Goal: Task Accomplishment & Management: Manage account settings

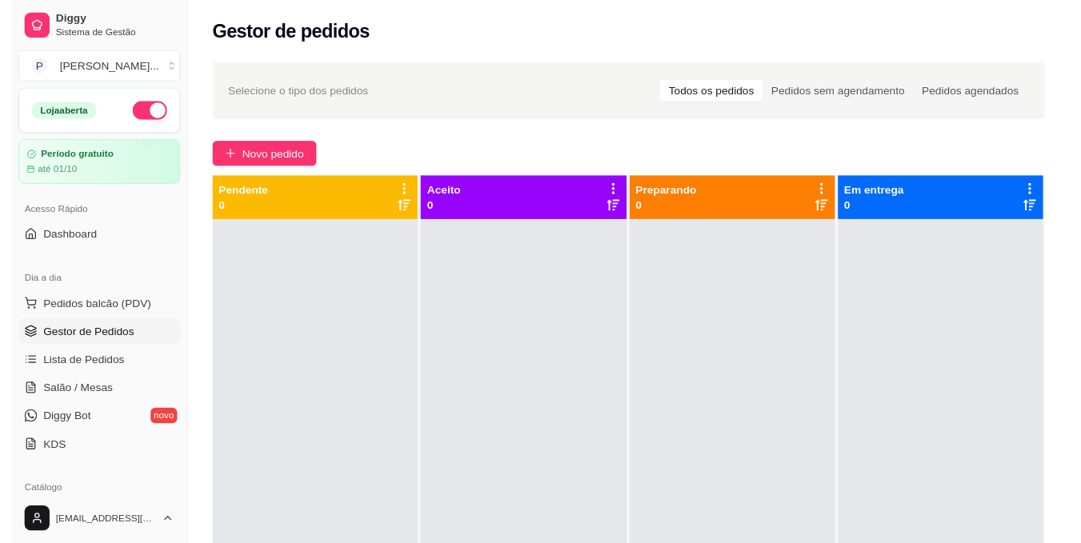
scroll to position [45, 0]
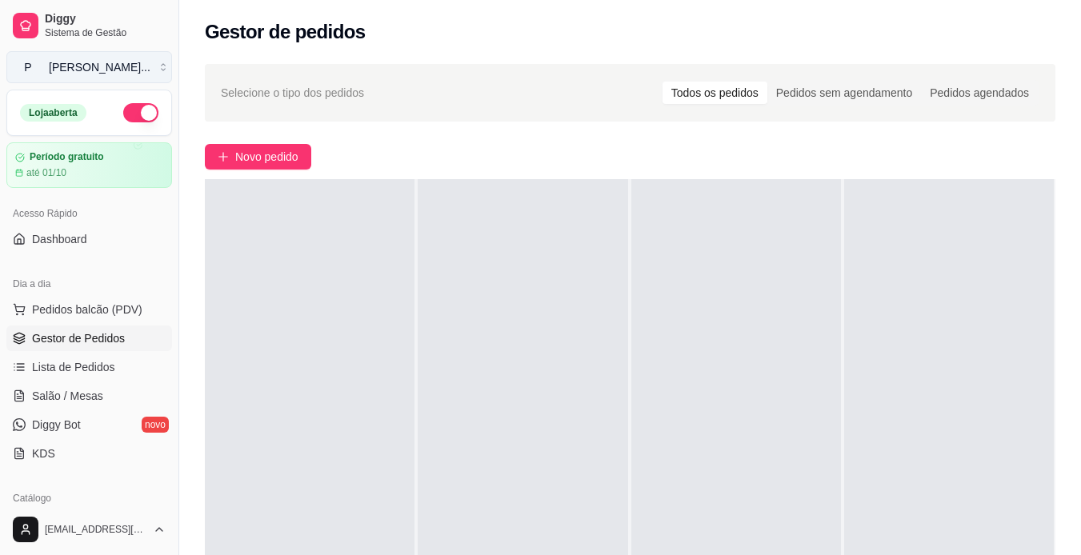
click at [148, 66] on button "P [PERSON_NAME] ..." at bounding box center [89, 67] width 166 height 32
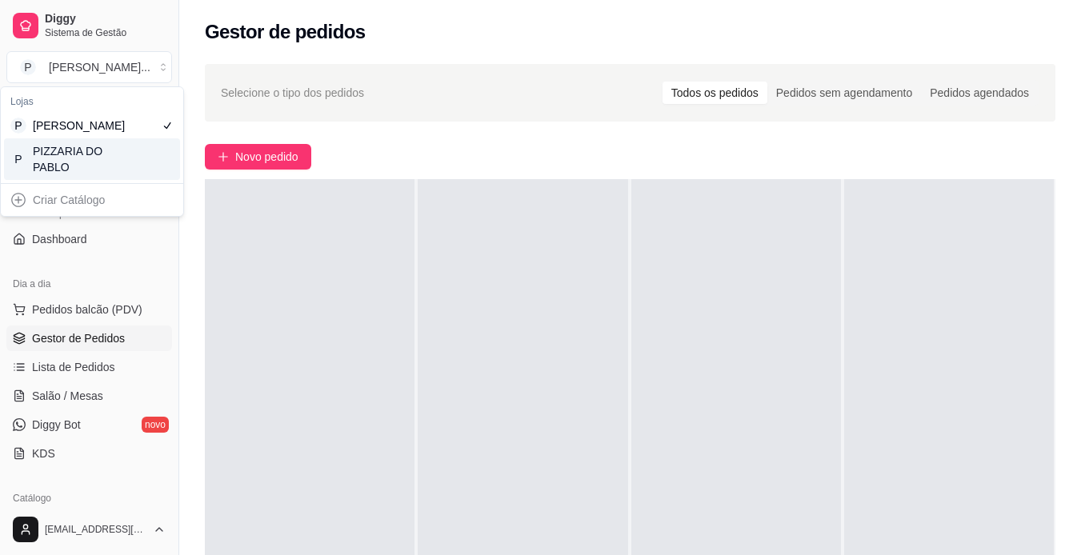
click at [137, 172] on div "P PIZZARIA DO PABLO" at bounding box center [92, 159] width 176 height 42
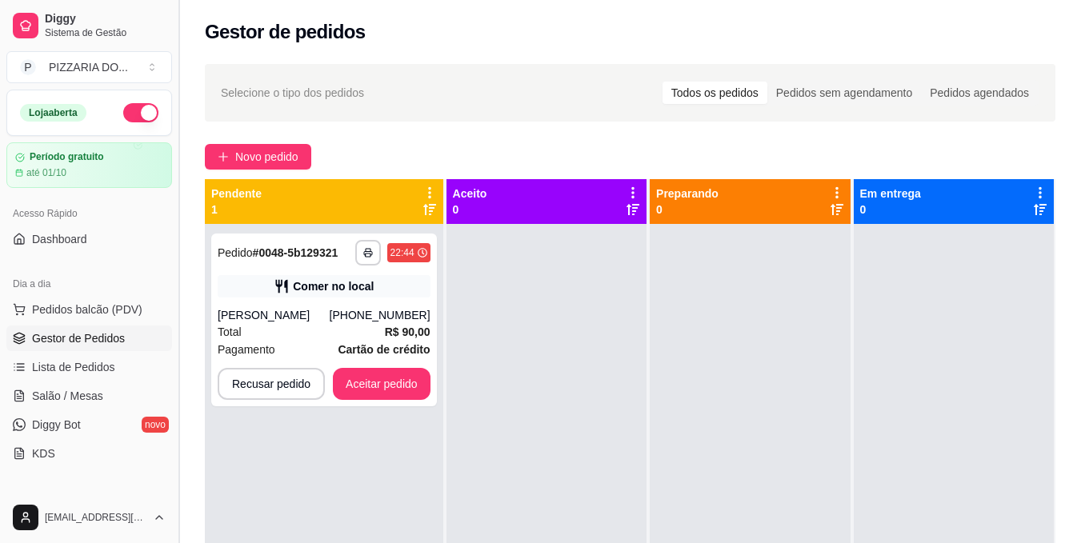
type button "on"
click at [395, 387] on button "Aceitar pedido" at bounding box center [382, 384] width 94 height 31
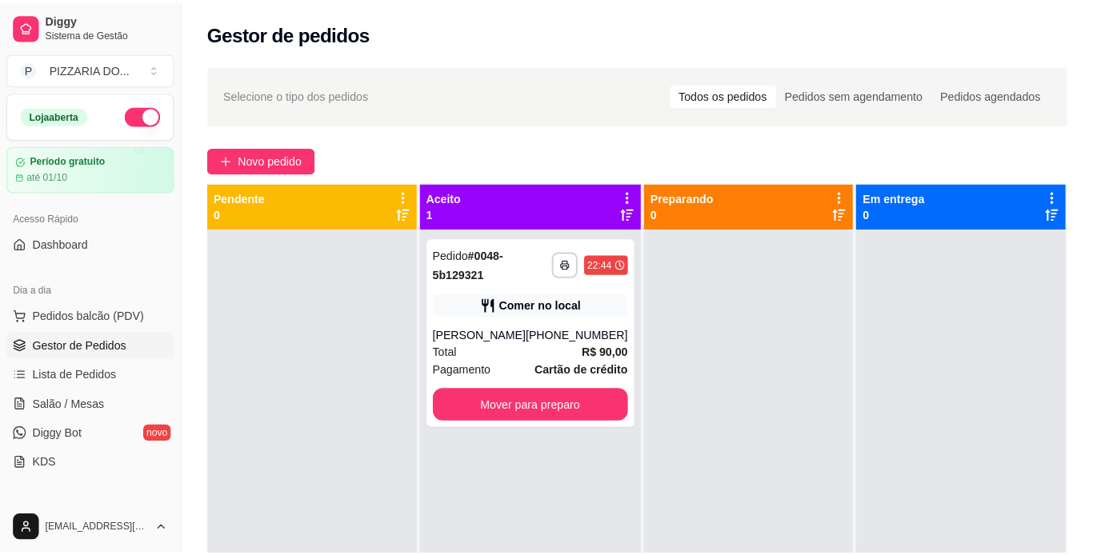
scroll to position [0, 0]
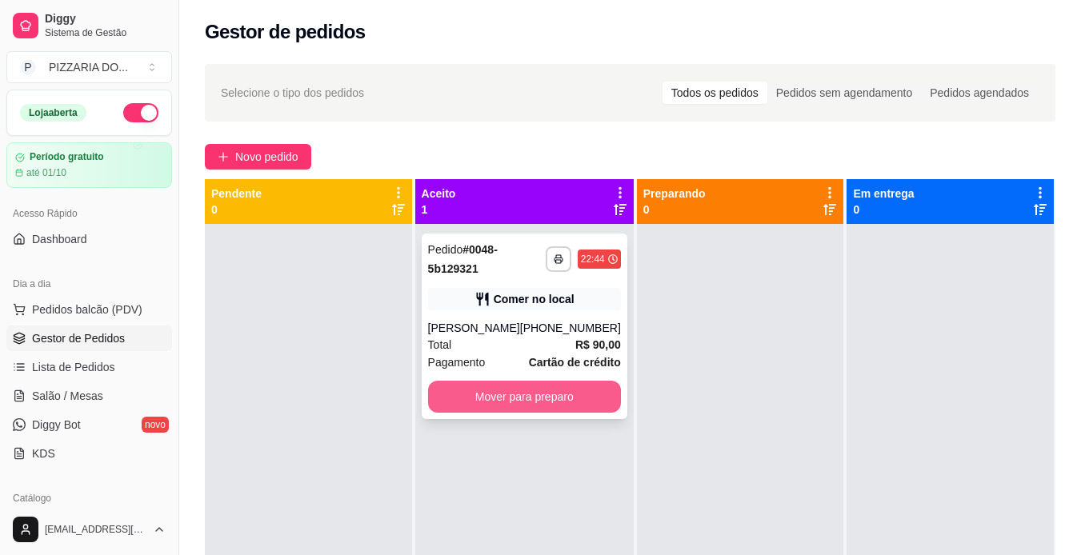
click at [559, 391] on button "Mover para preparo" at bounding box center [524, 397] width 193 height 32
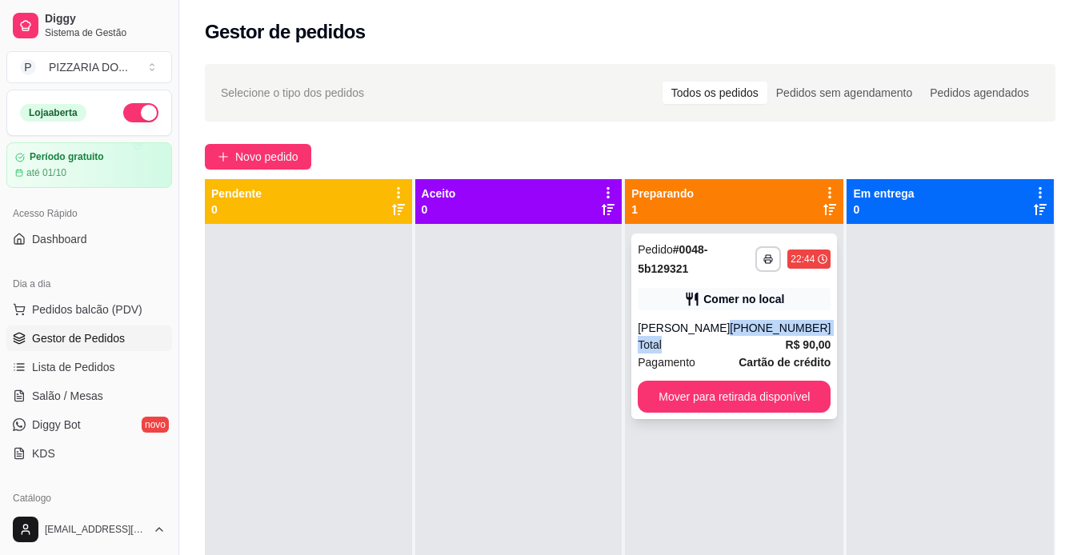
drag, startPoint x: 690, startPoint y: 349, endPoint x: 706, endPoint y: 328, distance: 26.3
click at [706, 328] on div "**********" at bounding box center [734, 327] width 206 height 186
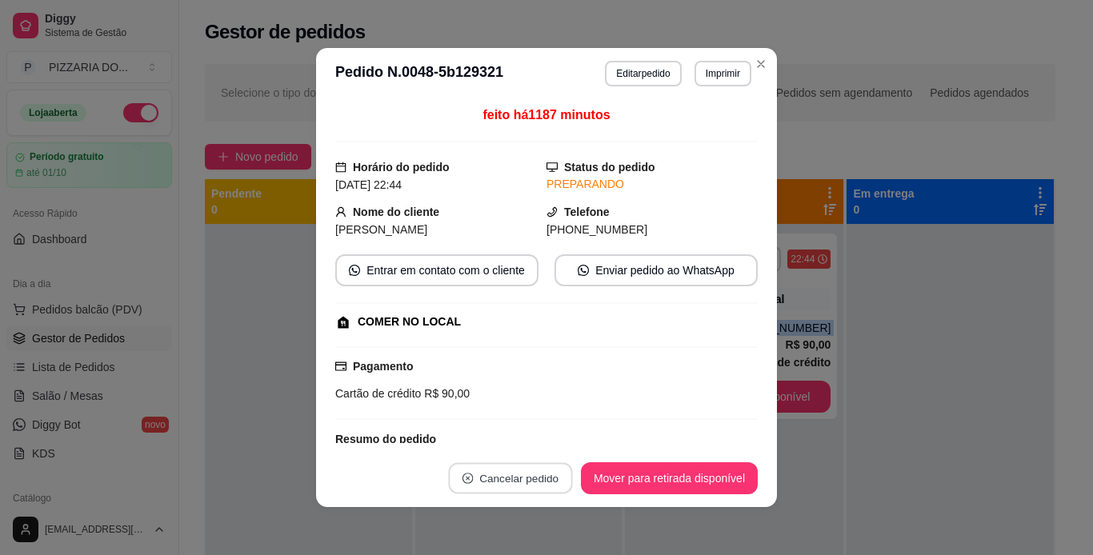
click at [547, 484] on button "Cancelar pedido" at bounding box center [510, 478] width 124 height 31
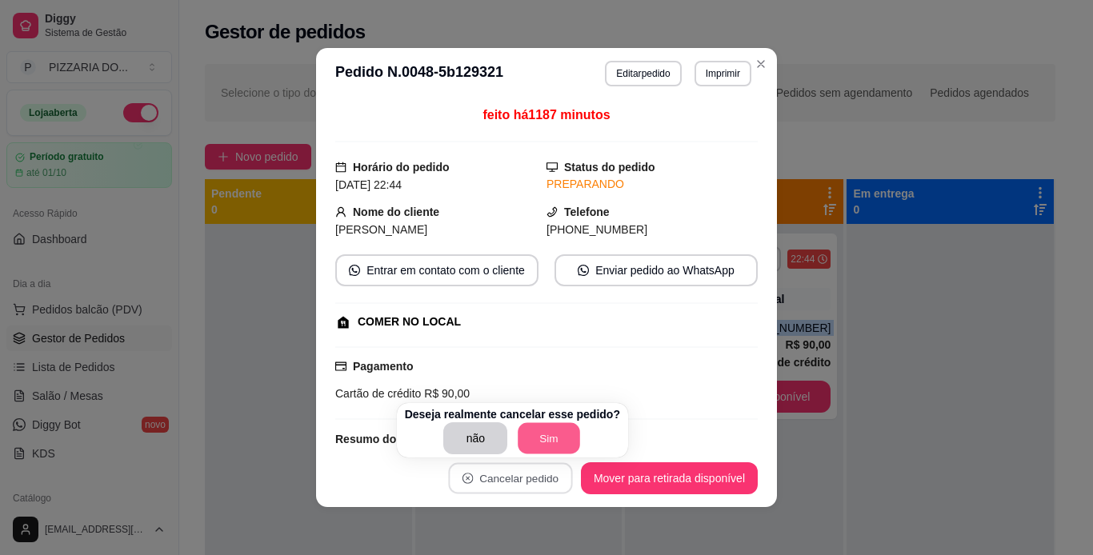
click at [548, 436] on button "Sim" at bounding box center [550, 438] width 62 height 31
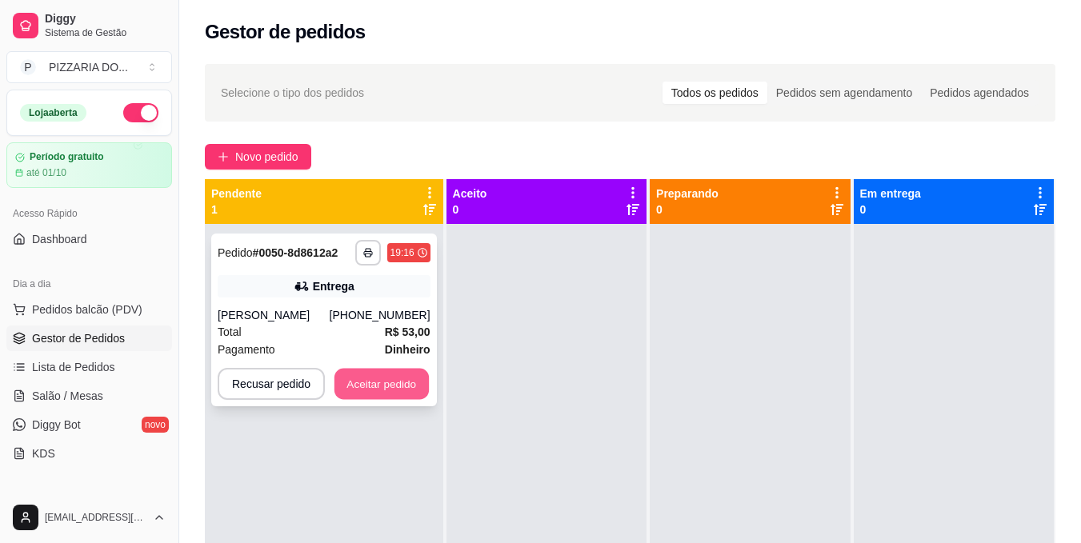
click at [401, 383] on button "Aceitar pedido" at bounding box center [382, 384] width 94 height 31
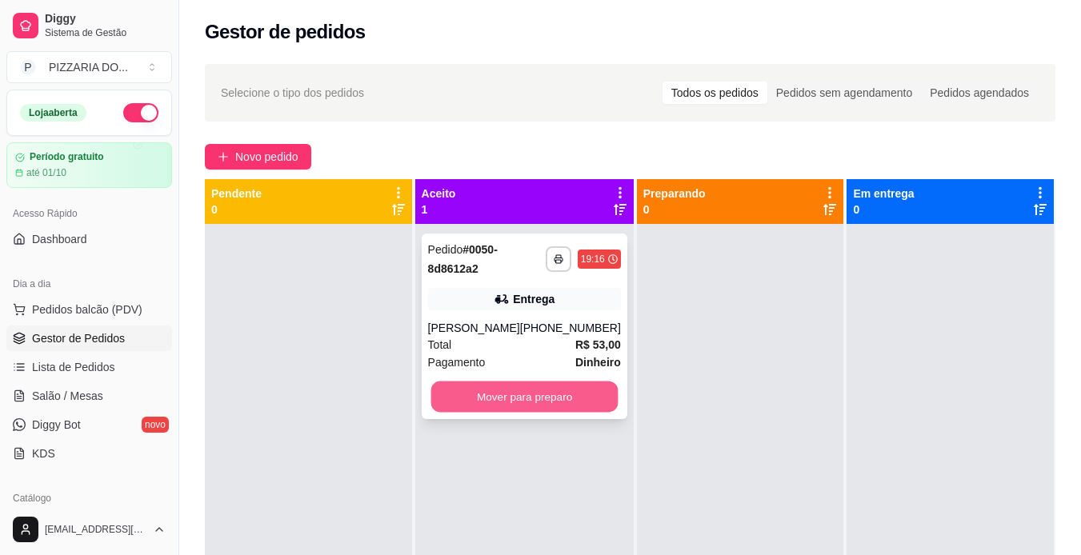
click at [487, 397] on button "Mover para preparo" at bounding box center [524, 397] width 187 height 31
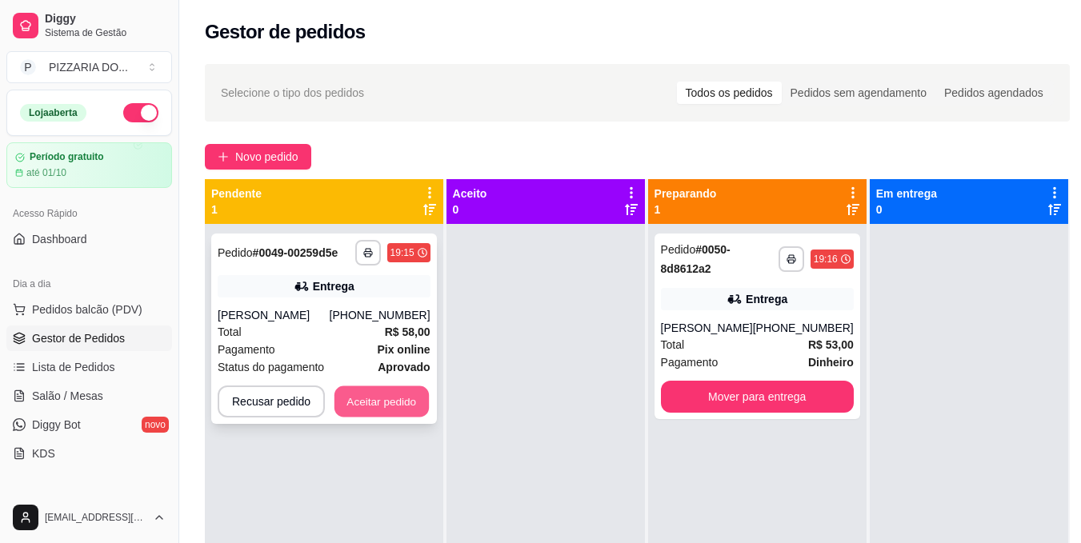
click at [391, 416] on button "Aceitar pedido" at bounding box center [382, 402] width 94 height 31
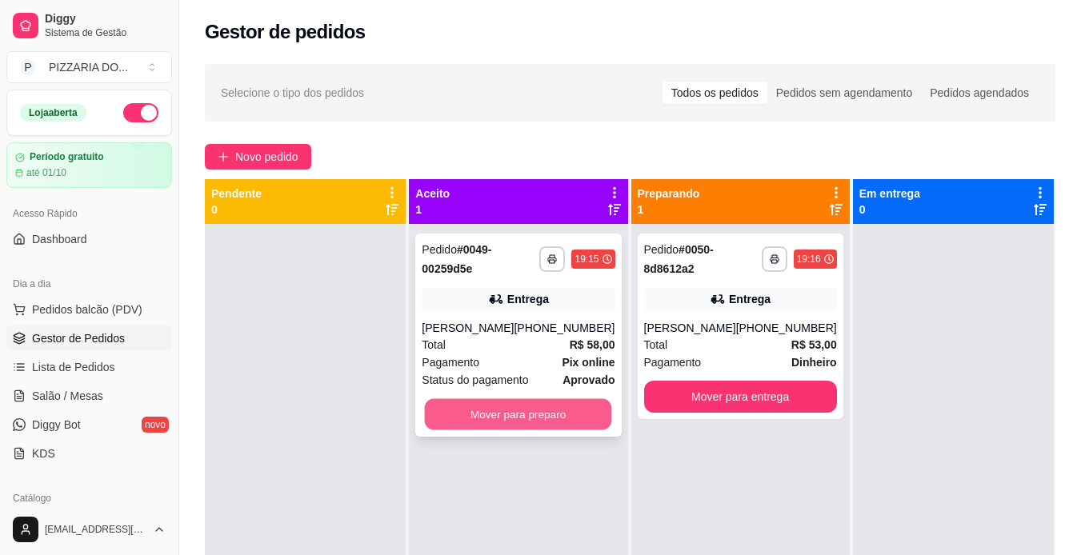
click at [533, 431] on button "Mover para preparo" at bounding box center [518, 414] width 187 height 31
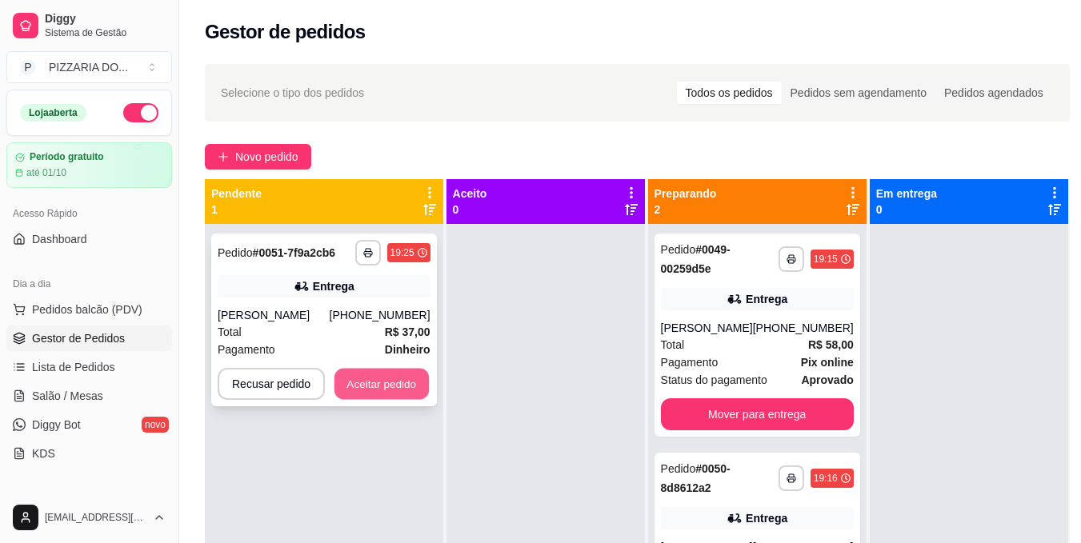
click at [406, 381] on button "Aceitar pedido" at bounding box center [382, 384] width 94 height 31
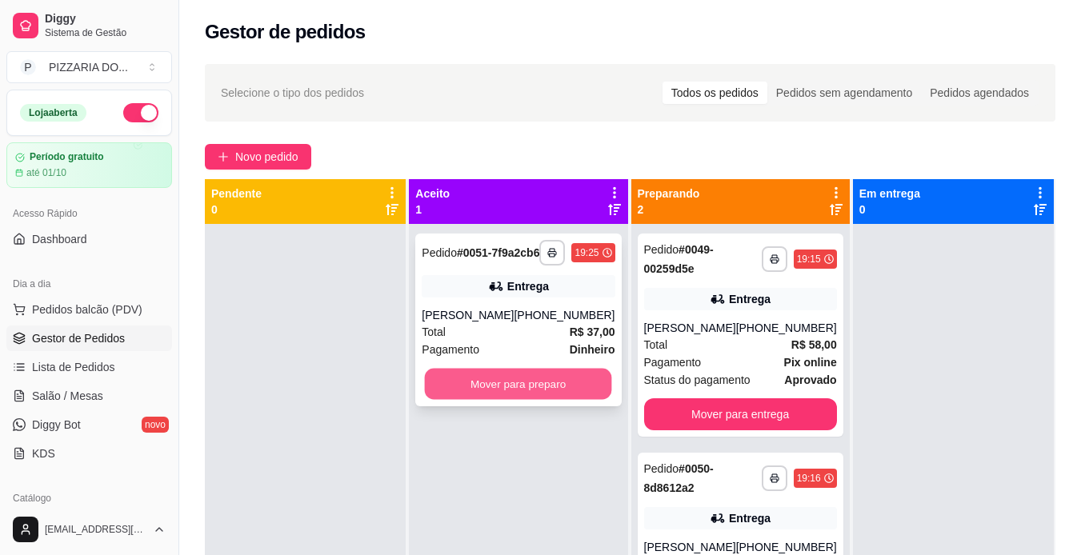
click at [485, 400] on button "Mover para preparo" at bounding box center [518, 384] width 187 height 31
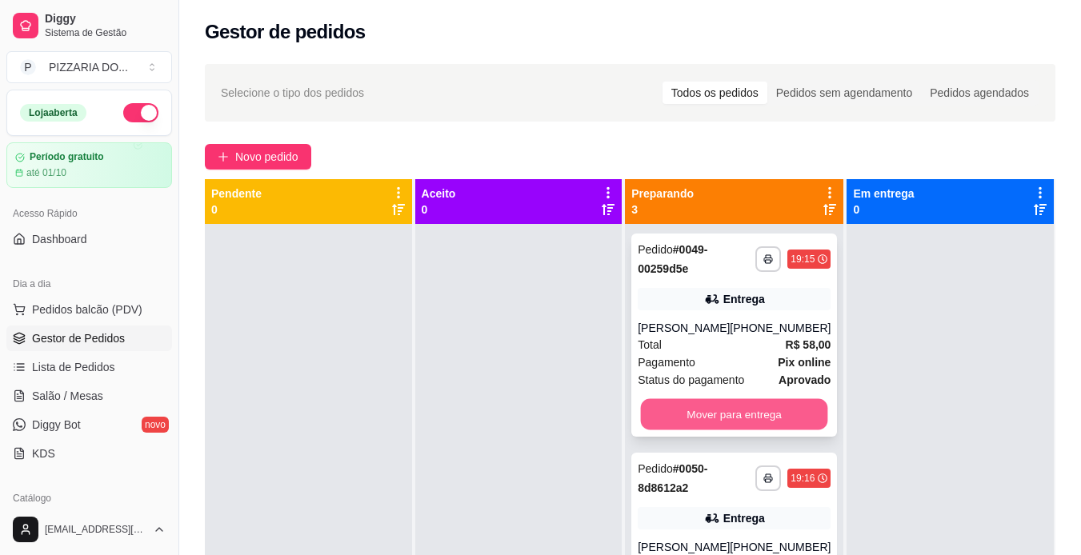
click at [717, 428] on button "Mover para entrega" at bounding box center [734, 414] width 187 height 31
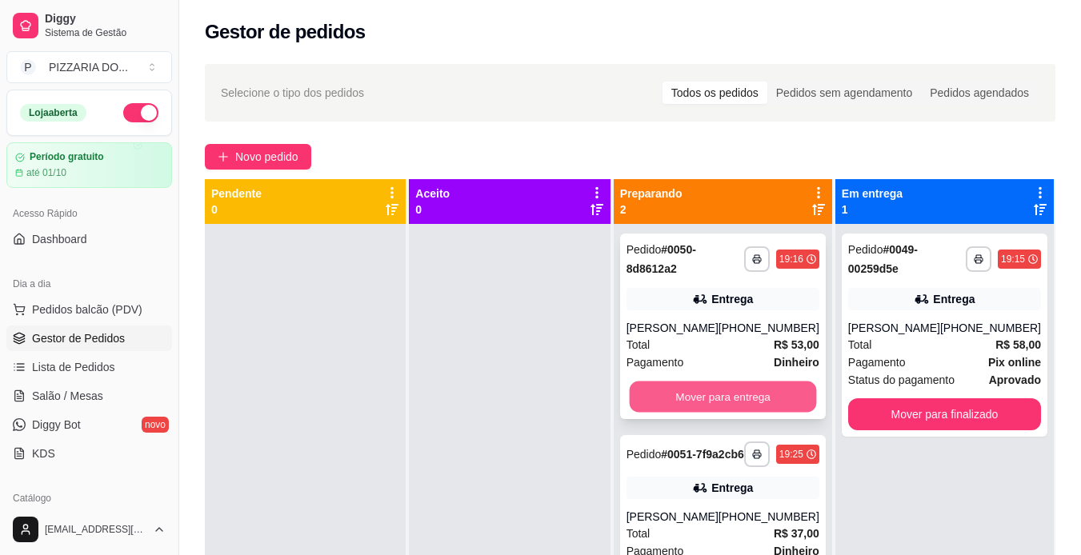
click at [738, 403] on button "Mover para entrega" at bounding box center [722, 397] width 187 height 31
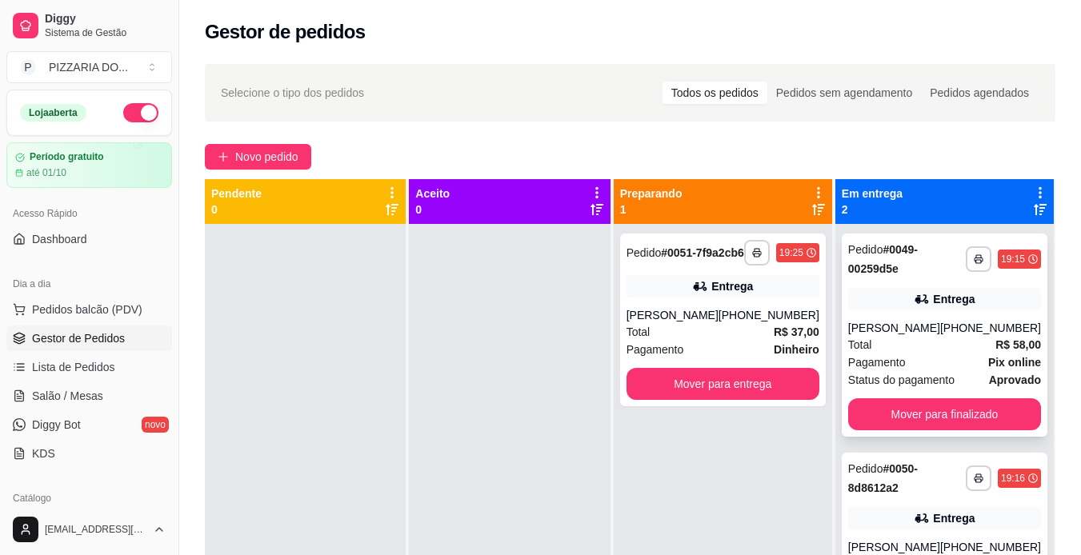
drag, startPoint x: 920, startPoint y: 368, endPoint x: 998, endPoint y: 300, distance: 103.8
click at [998, 300] on div "Entrega" at bounding box center [944, 299] width 193 height 22
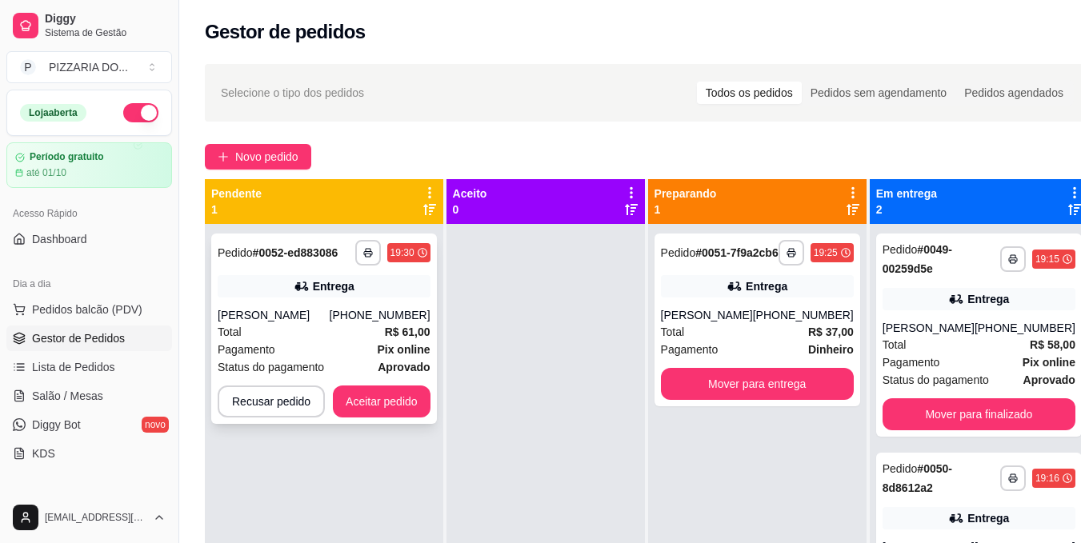
click at [368, 334] on div "Total R$ 61,00" at bounding box center [324, 332] width 213 height 18
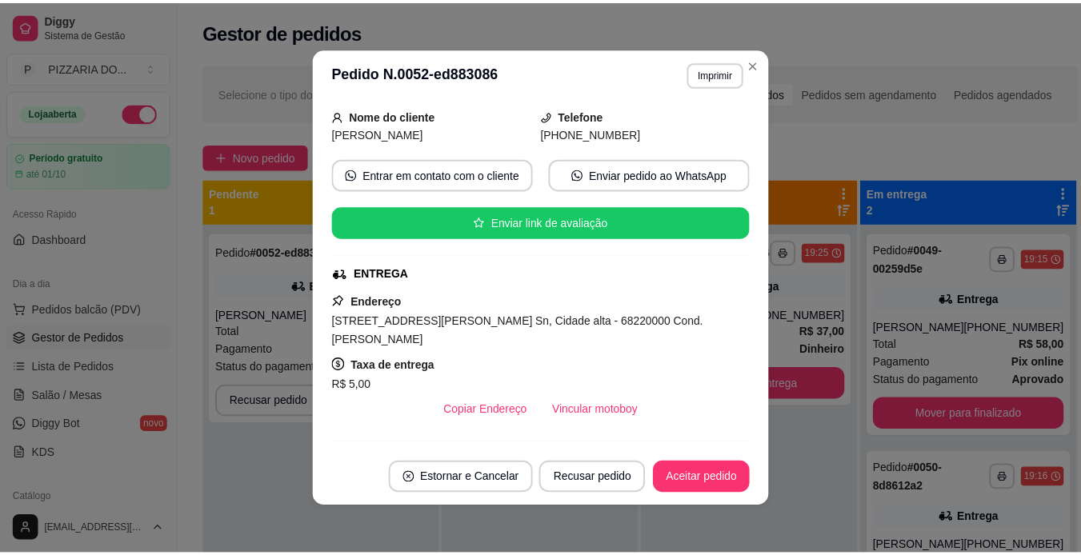
scroll to position [128, 0]
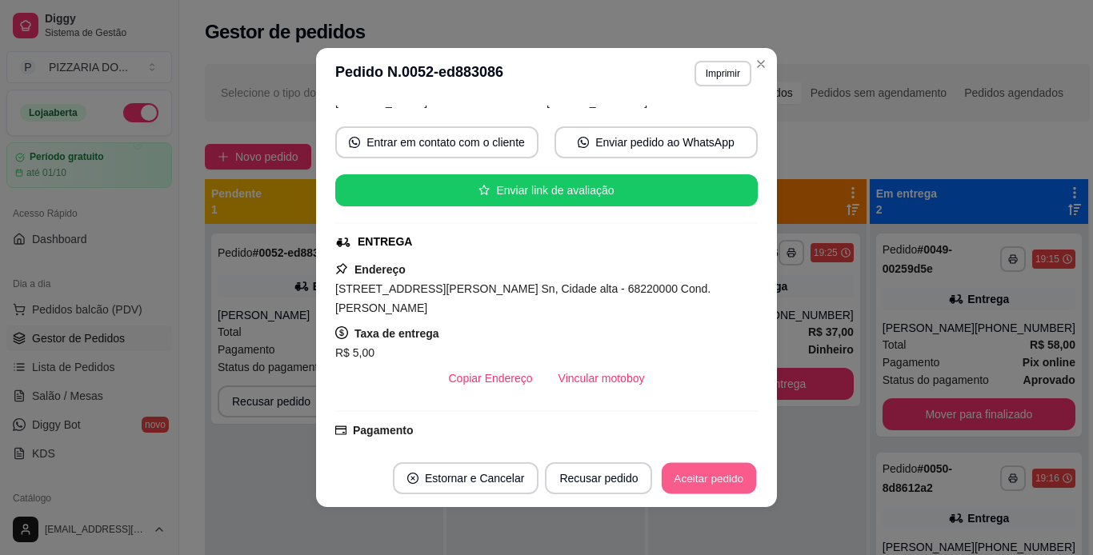
click at [716, 481] on button "Aceitar pedido" at bounding box center [709, 478] width 94 height 31
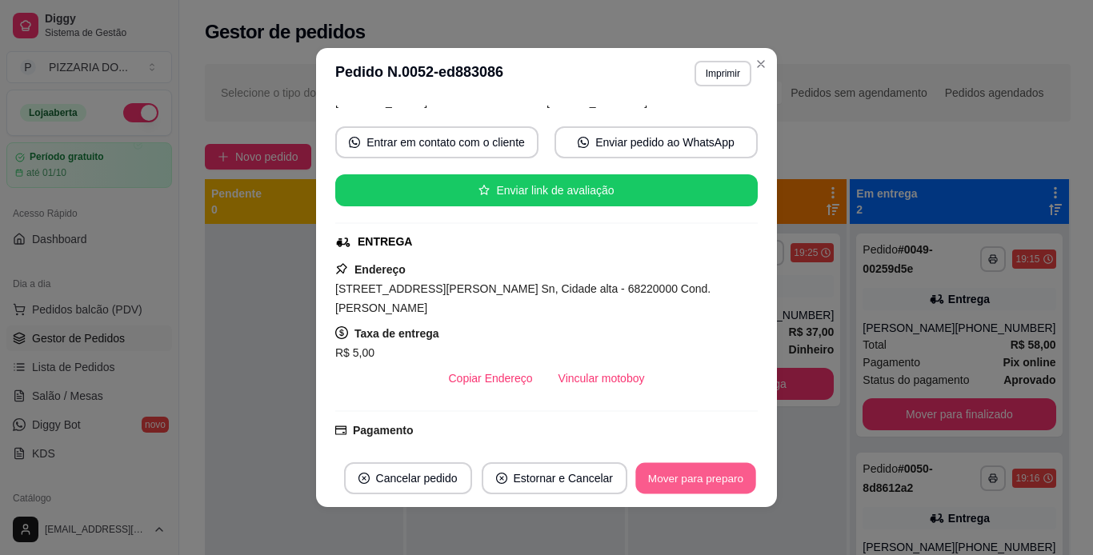
click at [676, 479] on button "Mover para preparo" at bounding box center [695, 478] width 120 height 31
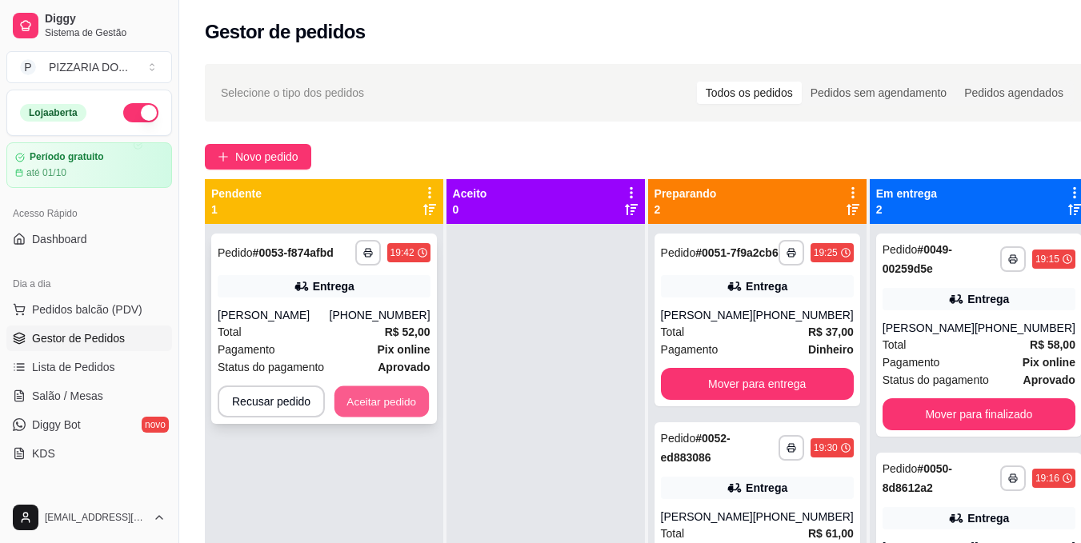
click at [400, 404] on button "Aceitar pedido" at bounding box center [382, 402] width 94 height 31
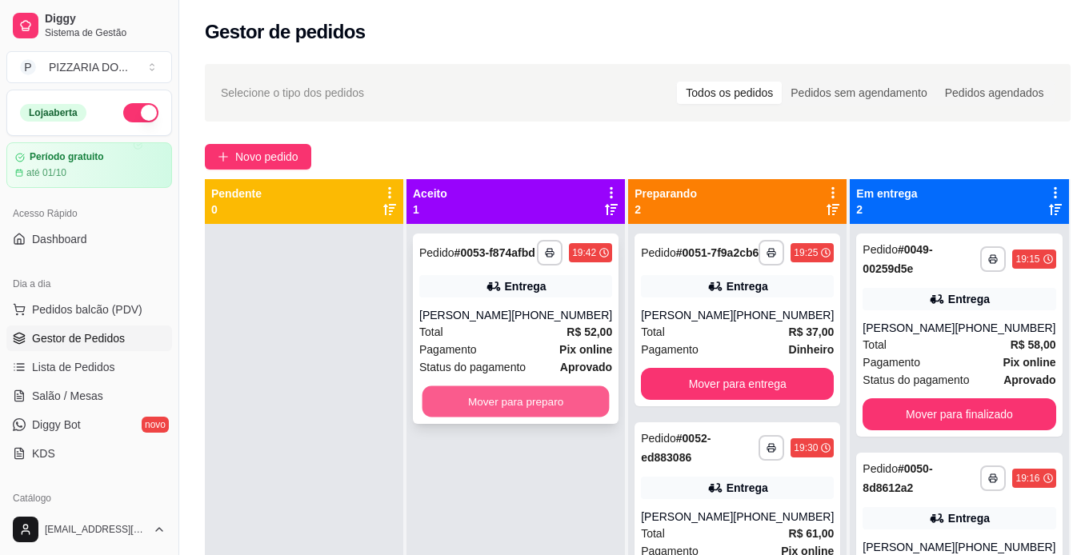
click at [529, 418] on button "Mover para preparo" at bounding box center [516, 402] width 187 height 31
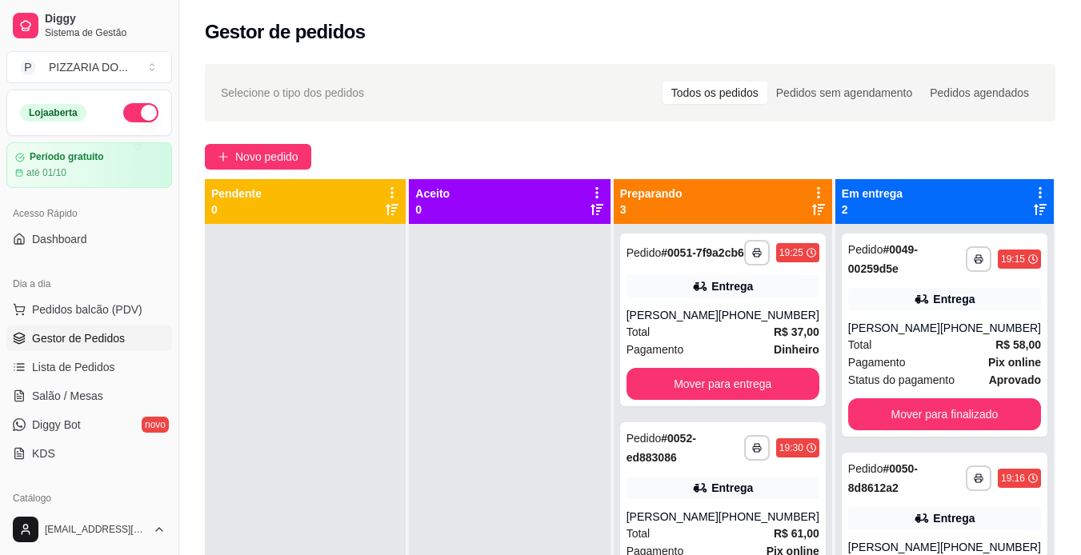
drag, startPoint x: 427, startPoint y: 538, endPoint x: 428, endPoint y: 556, distance: 18.4
click at [428, 555] on html "**********" at bounding box center [540, 277] width 1081 height 555
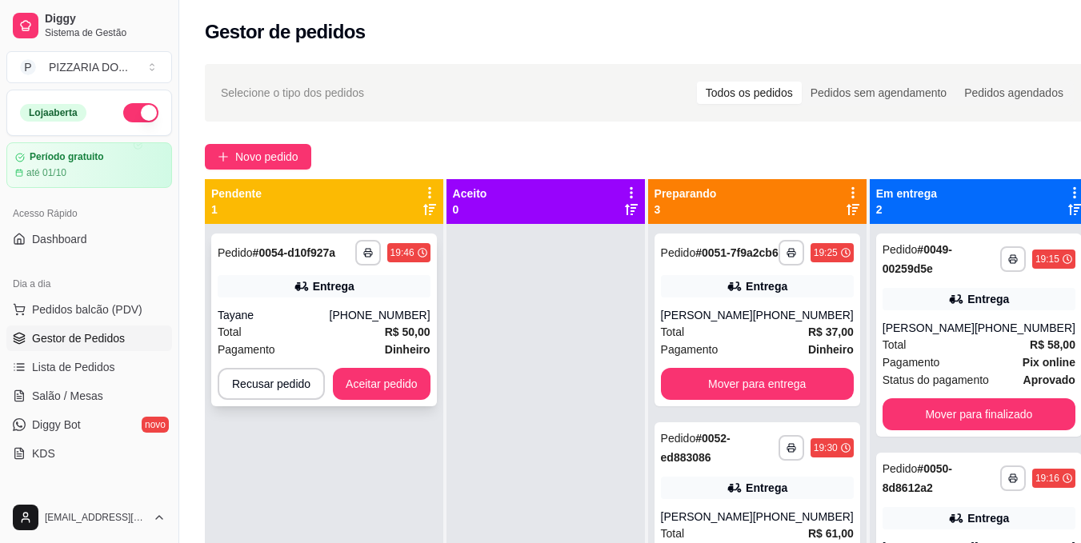
click at [371, 336] on div "Total R$ 50,00" at bounding box center [324, 332] width 213 height 18
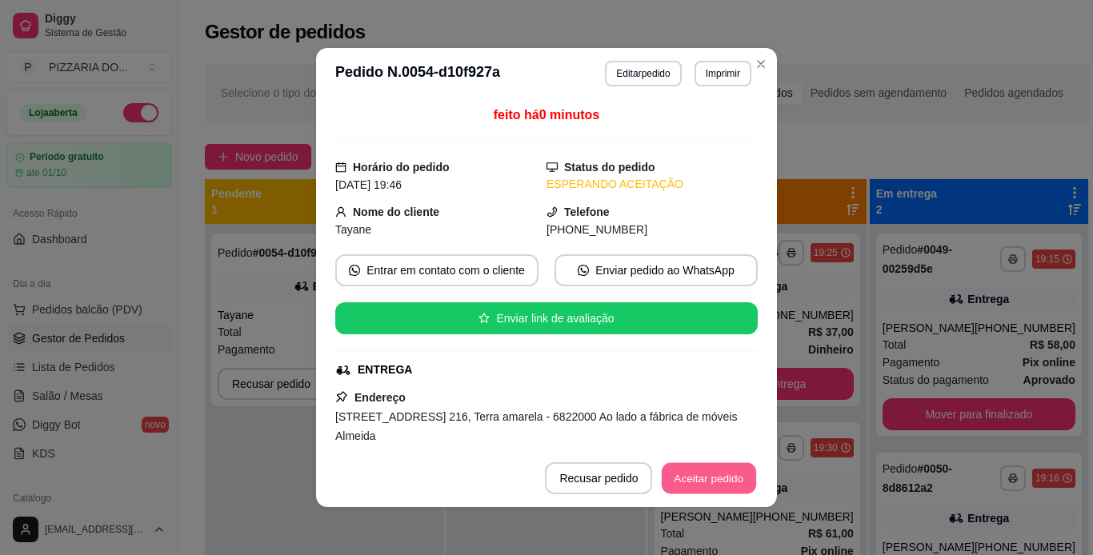
click at [688, 478] on button "Aceitar pedido" at bounding box center [709, 478] width 94 height 31
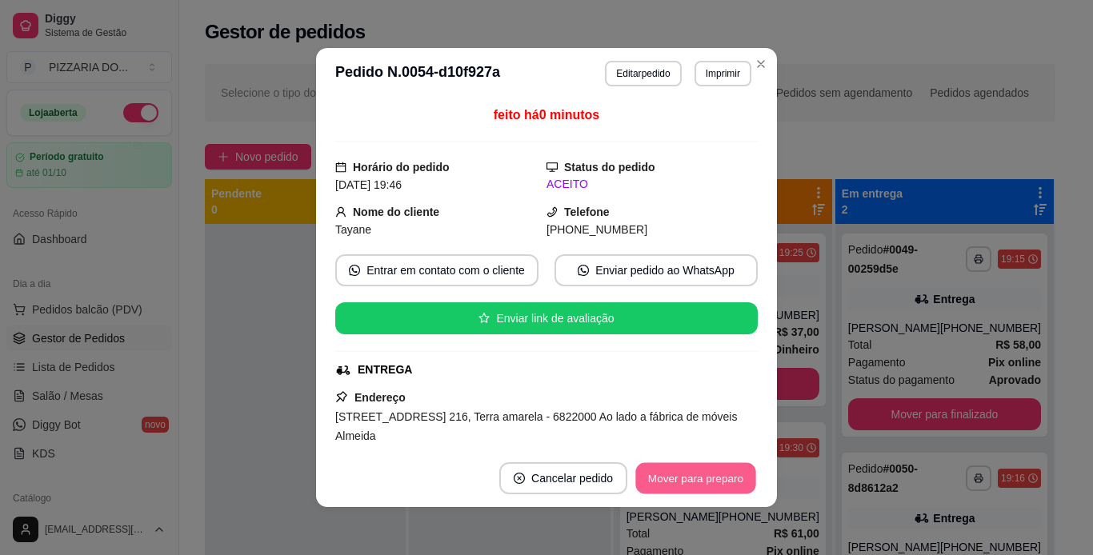
click at [688, 478] on button "Mover para preparo" at bounding box center [695, 478] width 120 height 31
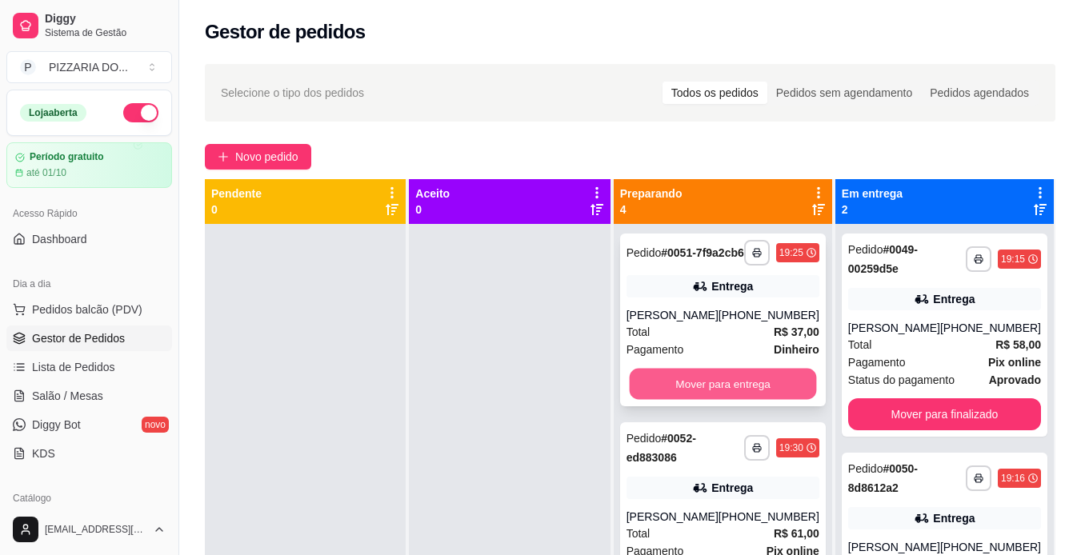
click at [742, 396] on button "Mover para entrega" at bounding box center [722, 384] width 187 height 31
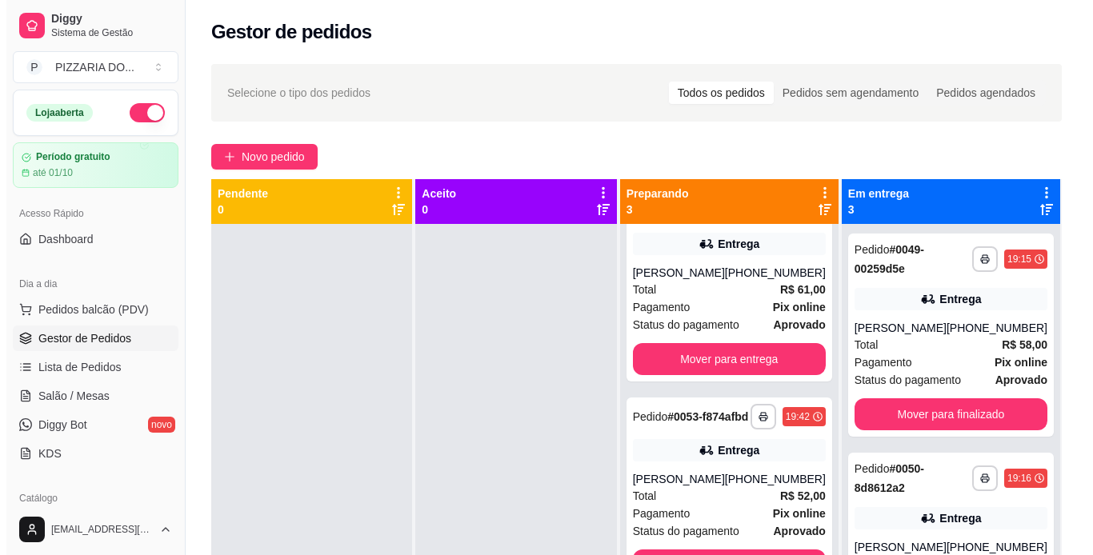
scroll to position [57, 0]
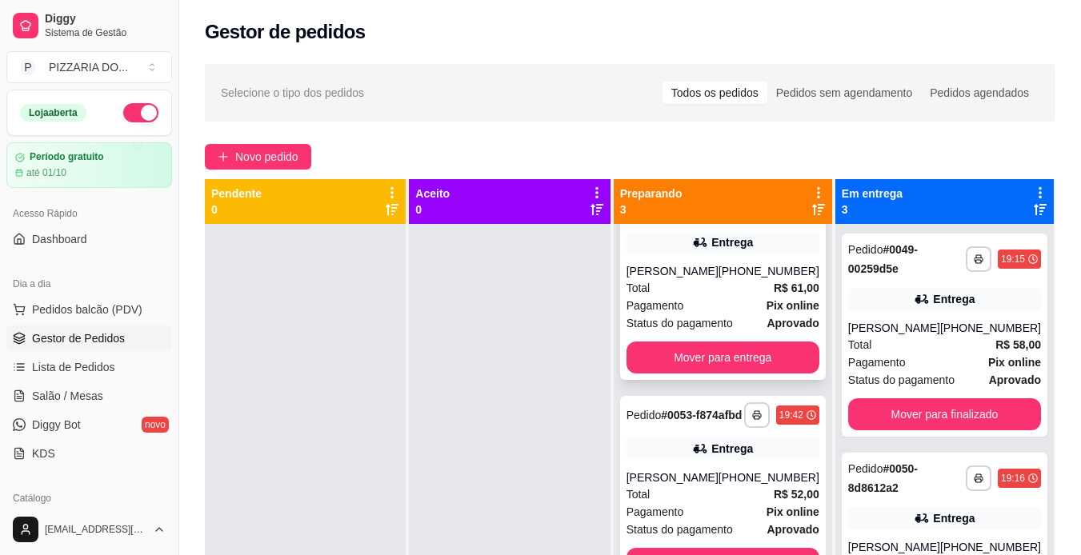
click at [748, 296] on div "Total R$ 61,00" at bounding box center [723, 288] width 193 height 18
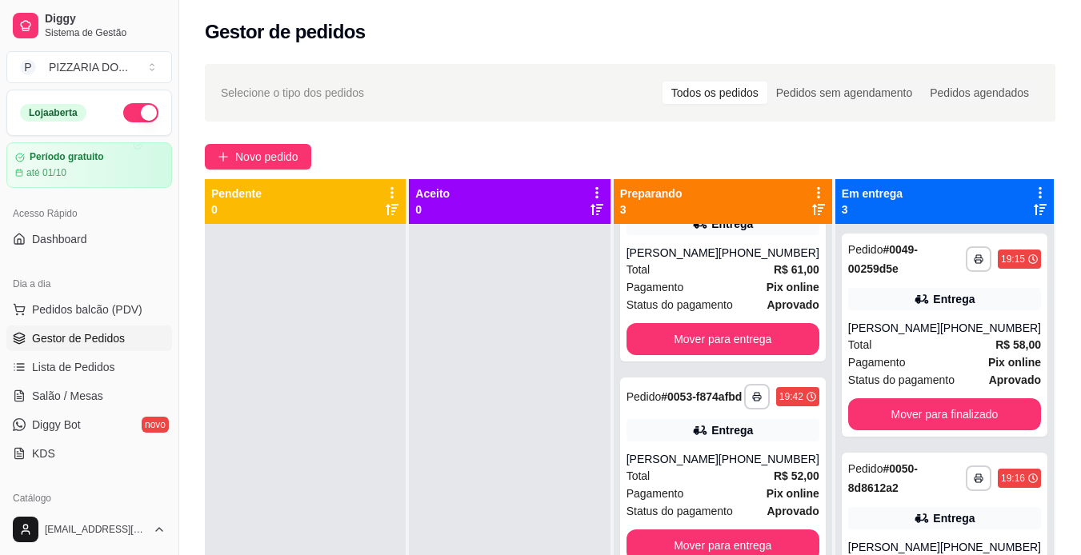
scroll to position [0, 0]
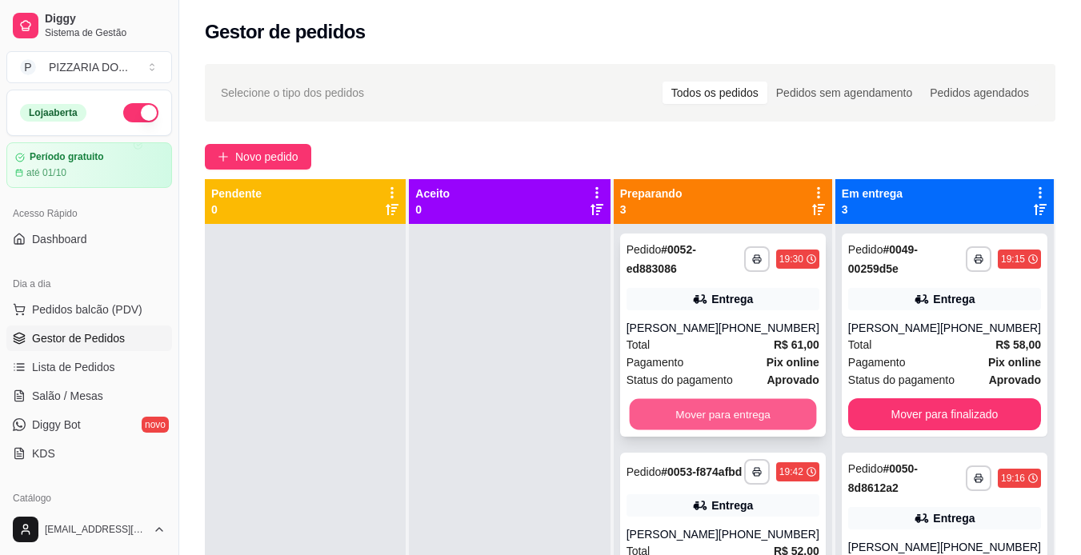
click at [743, 408] on button "Mover para entrega" at bounding box center [722, 414] width 187 height 31
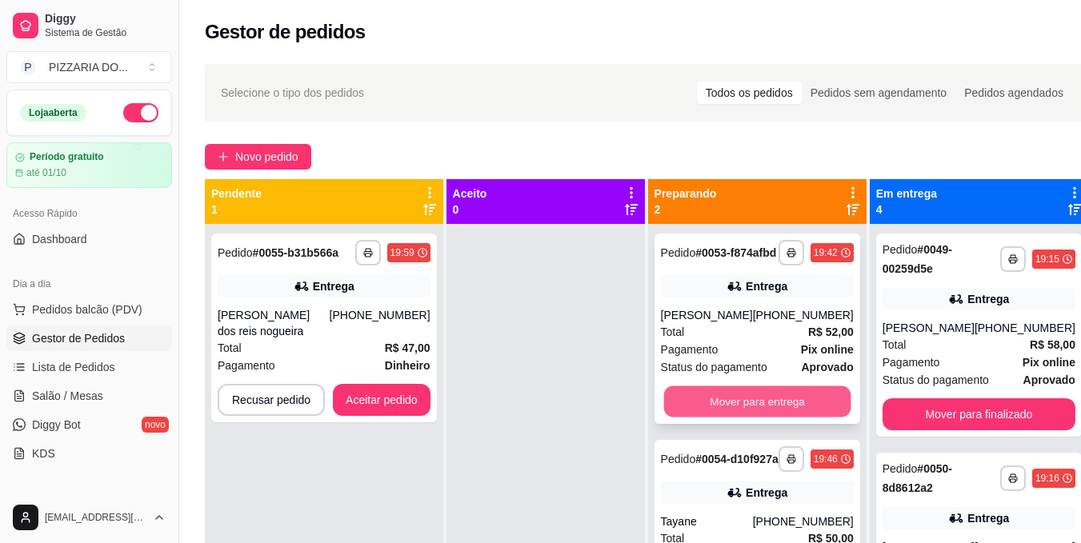
click at [812, 406] on button "Mover para entrega" at bounding box center [757, 402] width 187 height 31
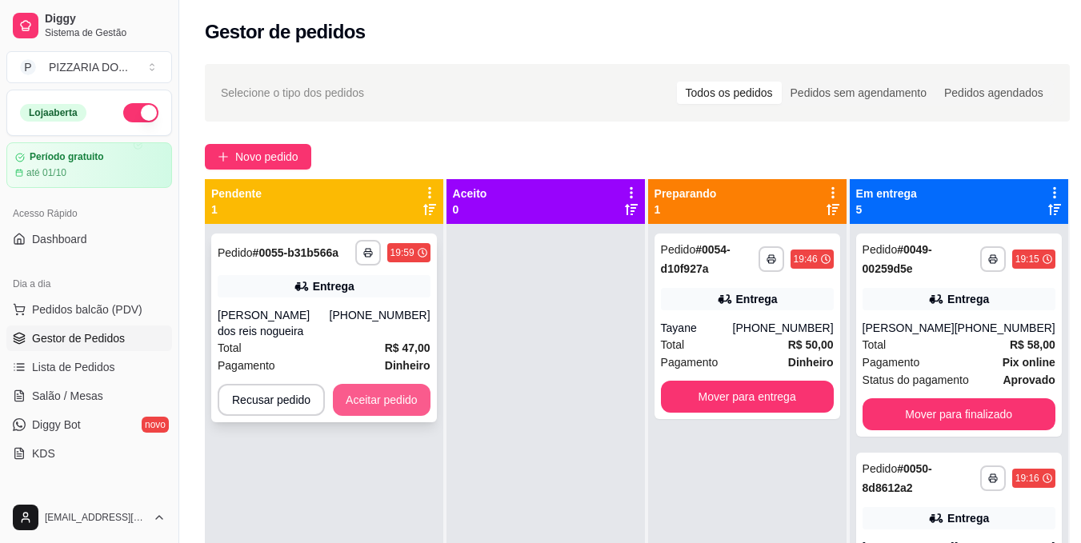
click at [383, 399] on button "Aceitar pedido" at bounding box center [382, 400] width 98 height 32
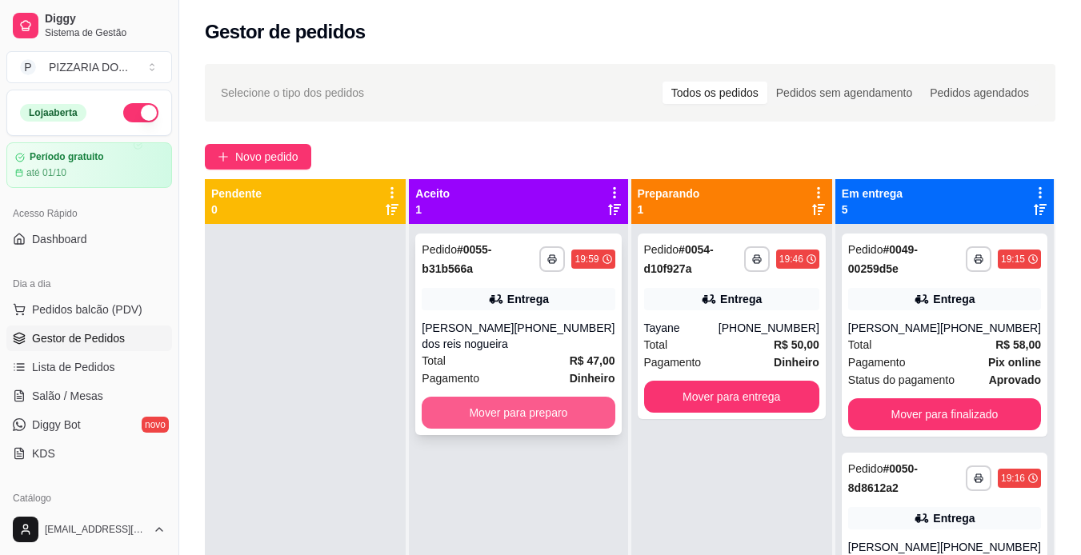
click at [521, 416] on button "Mover para preparo" at bounding box center [518, 413] width 193 height 32
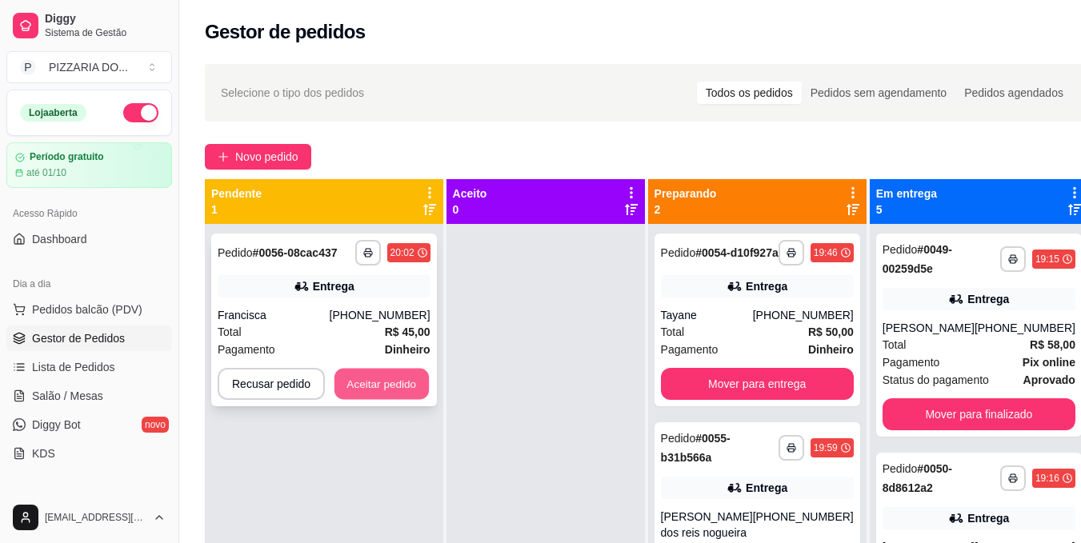
click at [397, 385] on button "Aceitar pedido" at bounding box center [382, 384] width 94 height 31
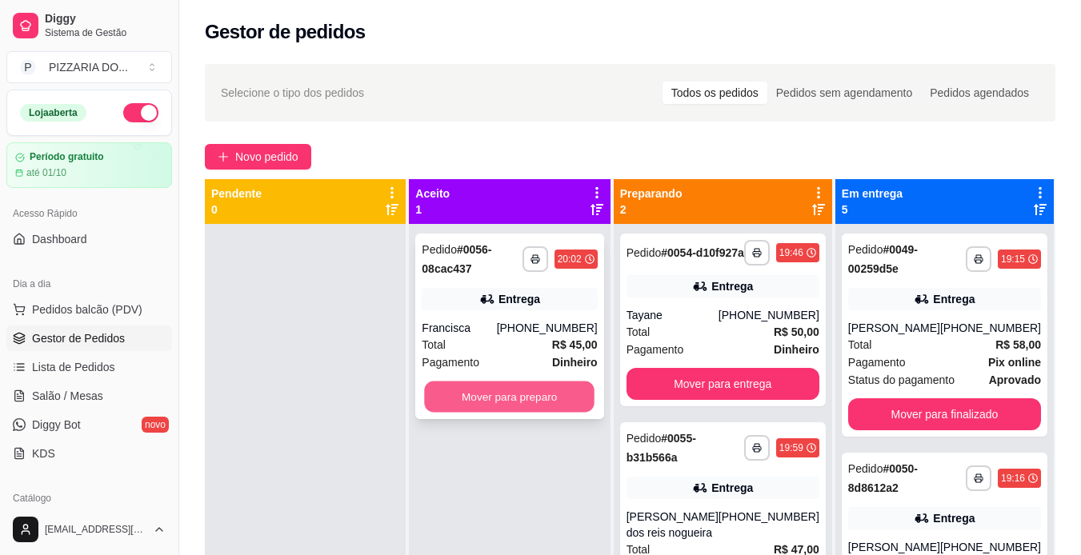
click at [513, 392] on button "Mover para preparo" at bounding box center [510, 397] width 170 height 31
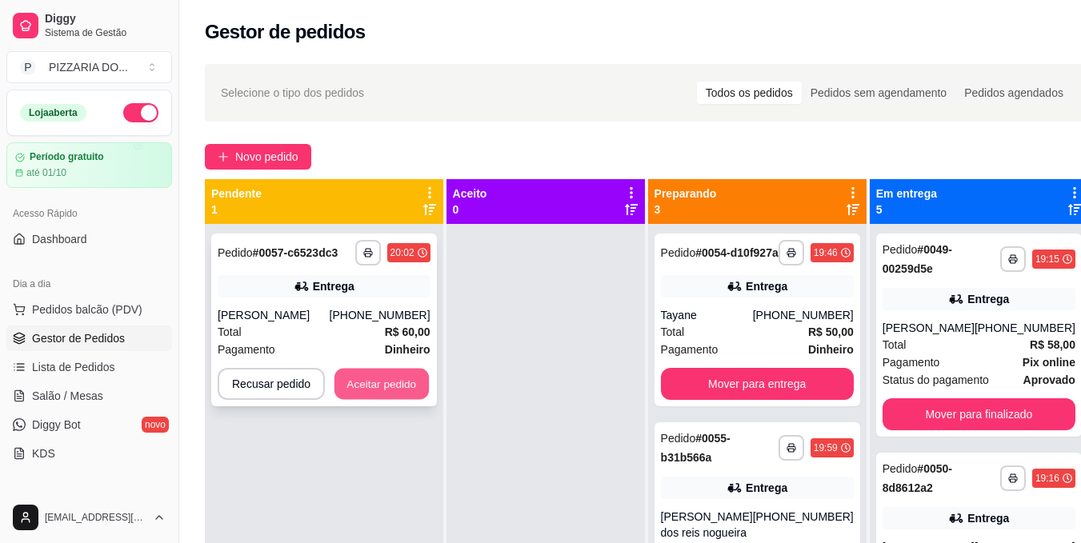
click at [379, 382] on button "Aceitar pedido" at bounding box center [382, 384] width 94 height 31
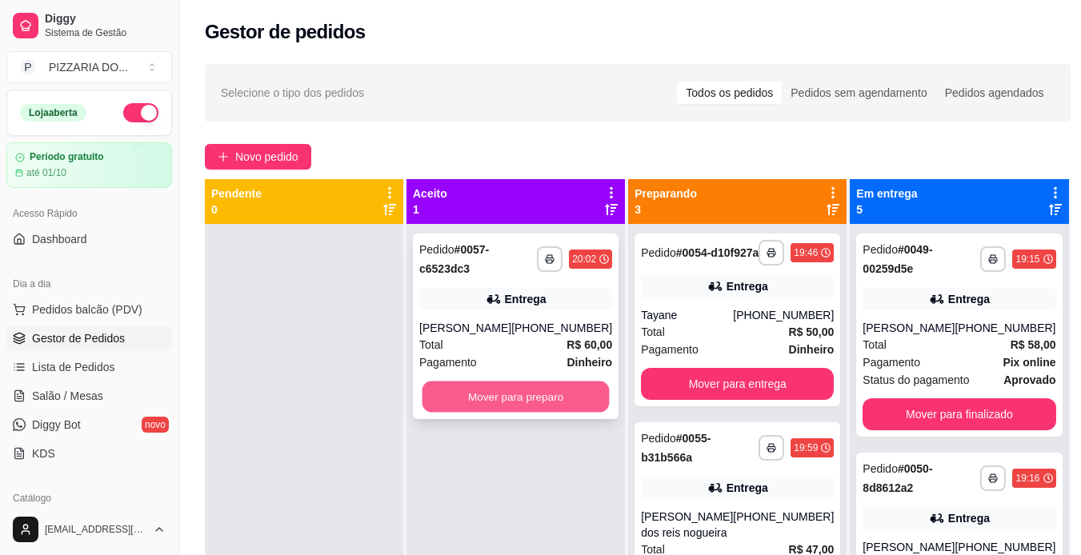
click at [503, 407] on button "Mover para preparo" at bounding box center [516, 397] width 187 height 31
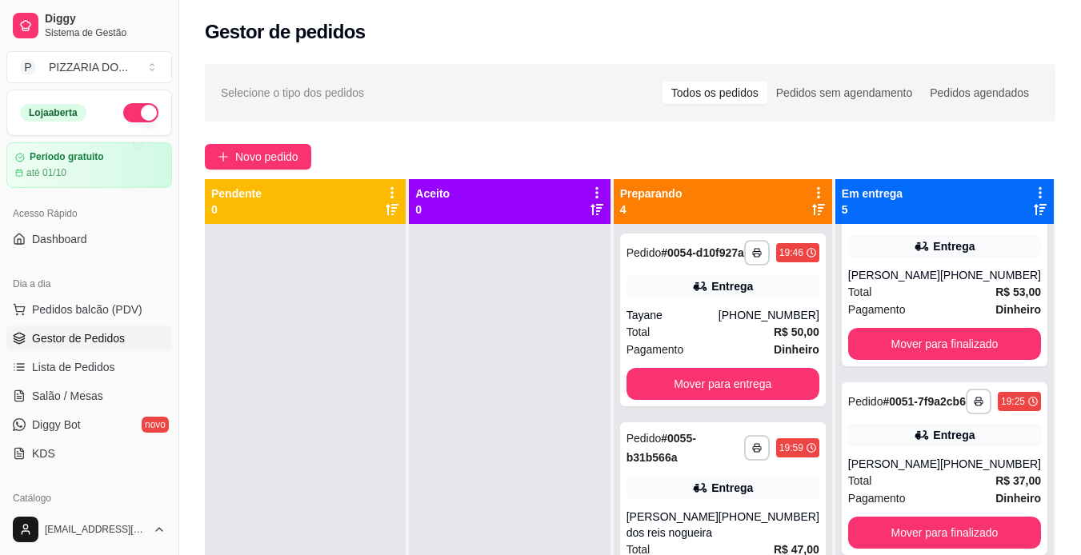
scroll to position [283, 0]
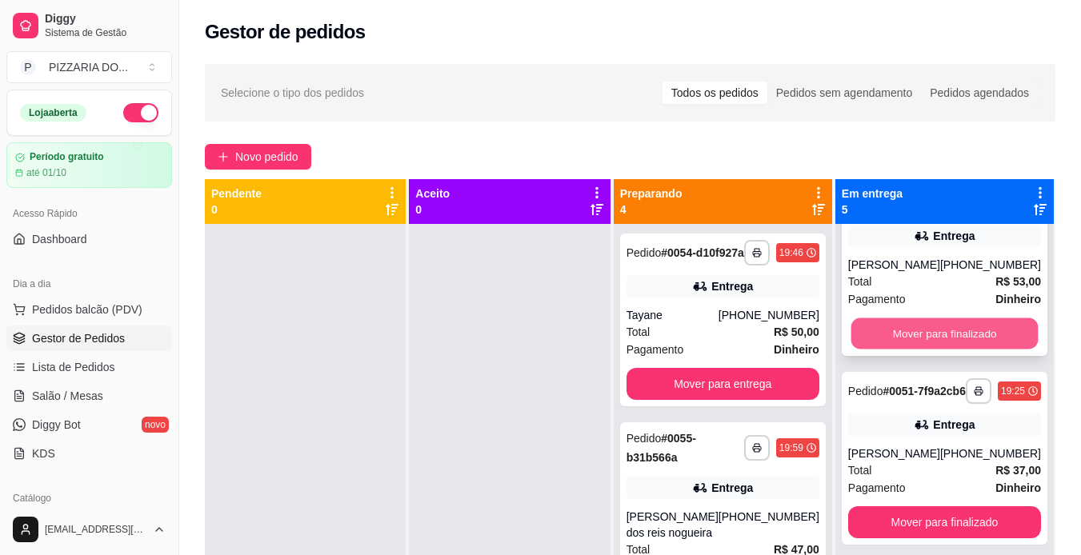
click at [964, 349] on button "Mover para finalizado" at bounding box center [944, 334] width 187 height 31
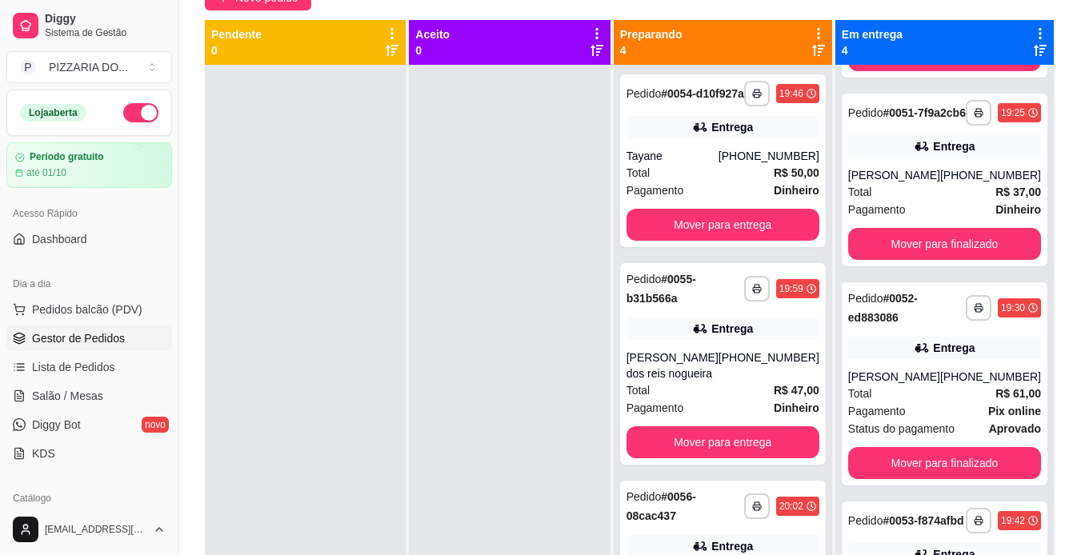
scroll to position [169, 0]
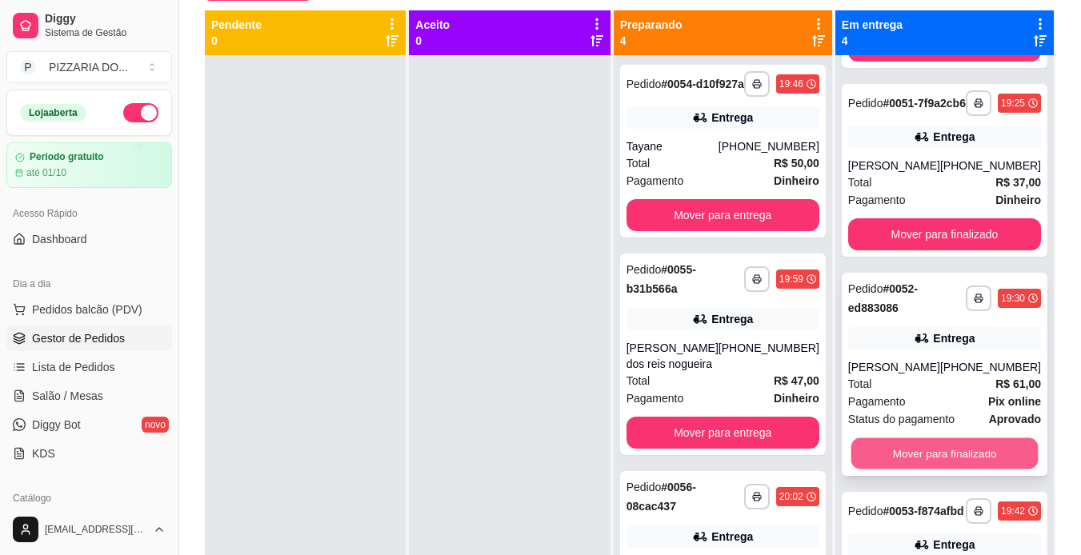
click at [987, 470] on button "Mover para finalizado" at bounding box center [944, 454] width 187 height 31
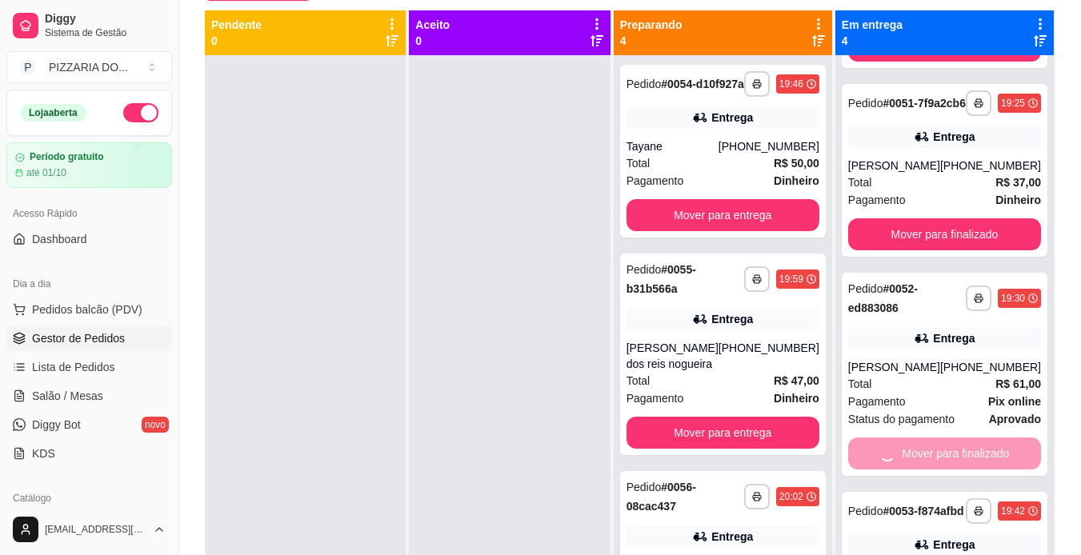
scroll to position [117, 0]
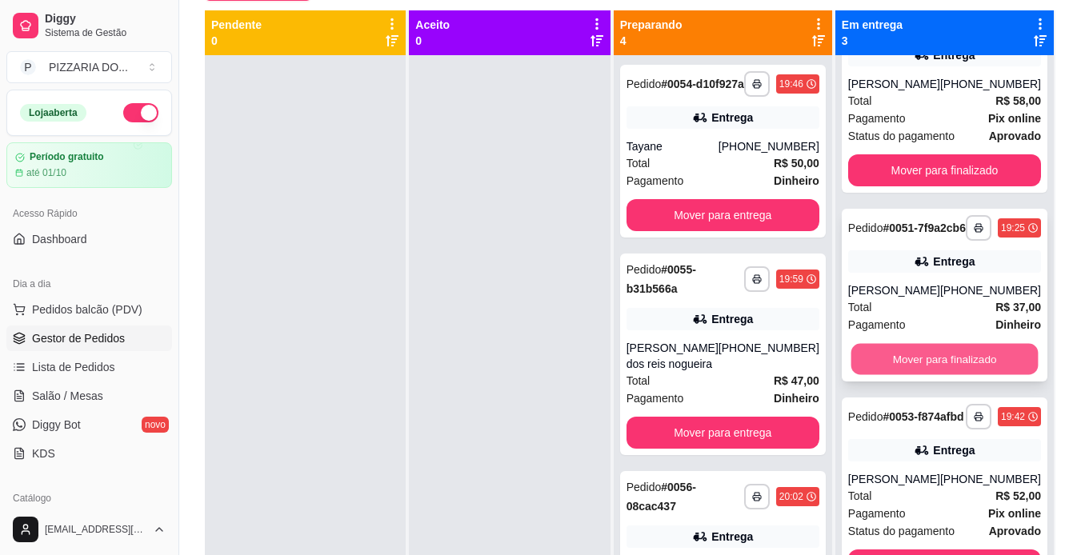
click at [896, 351] on button "Mover para finalizado" at bounding box center [944, 359] width 187 height 31
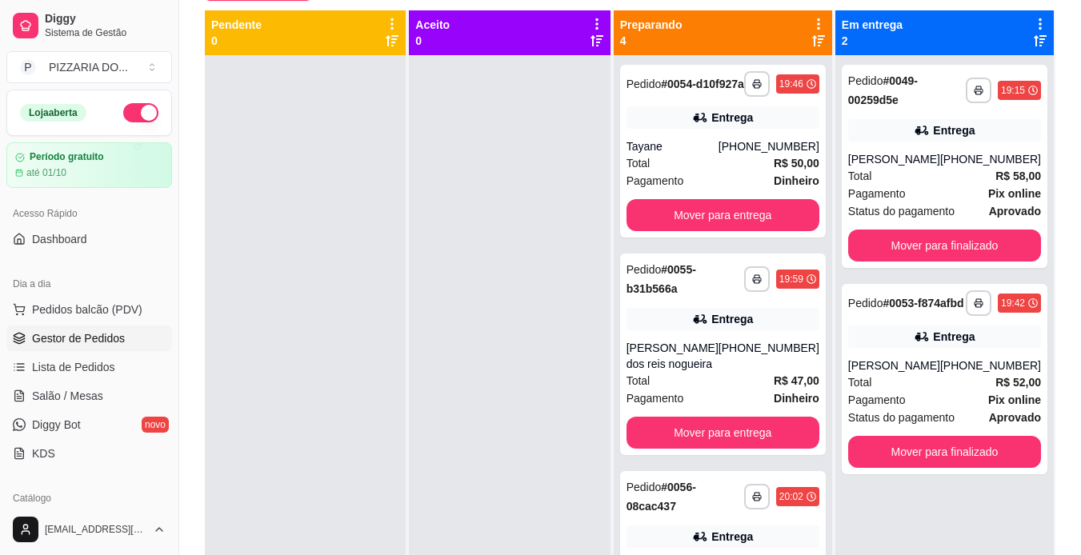
scroll to position [0, 0]
click at [892, 262] on button "Mover para finalizado" at bounding box center [944, 246] width 187 height 31
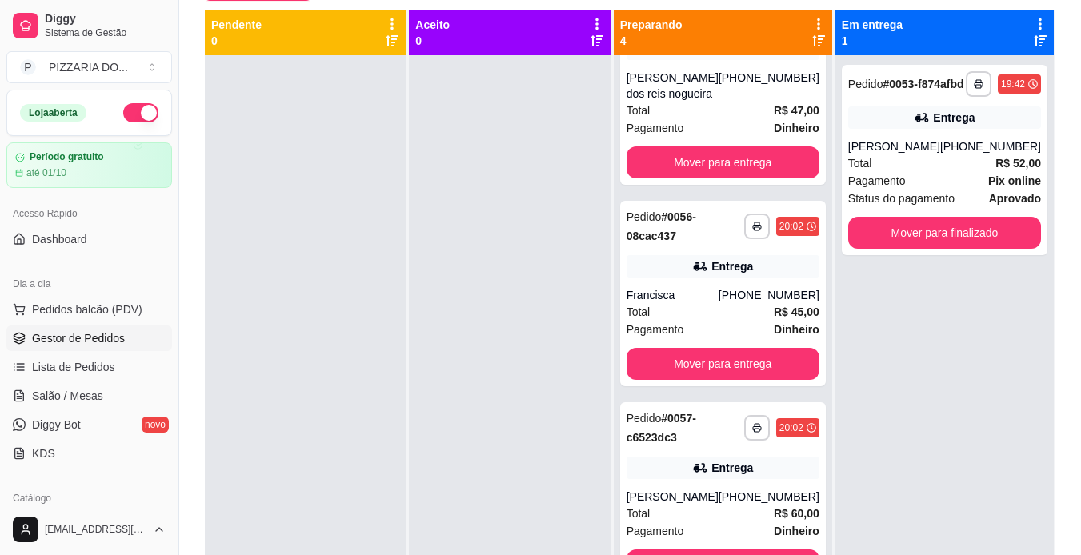
scroll to position [299, 0]
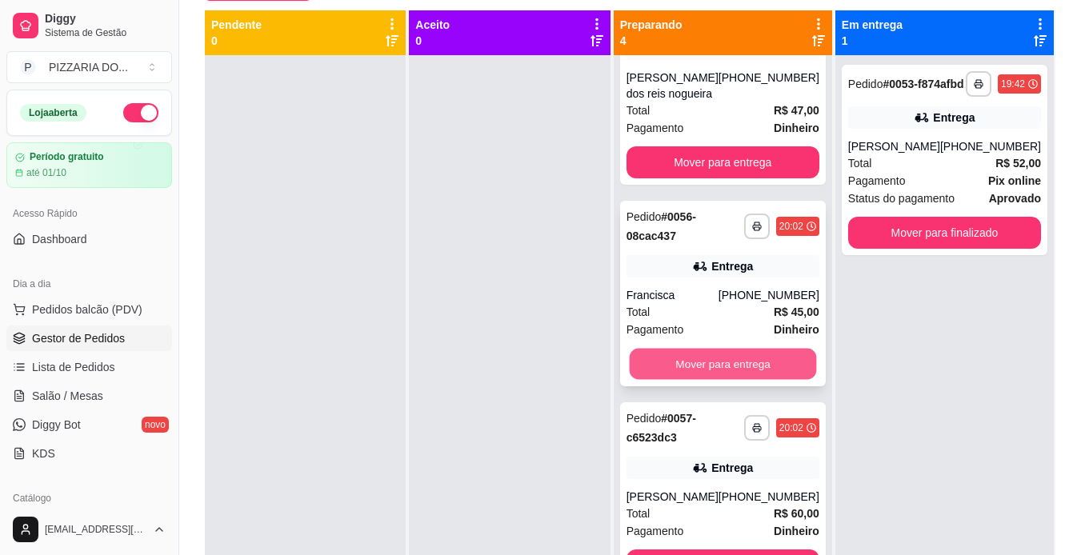
click at [740, 349] on button "Mover para entrega" at bounding box center [722, 364] width 187 height 31
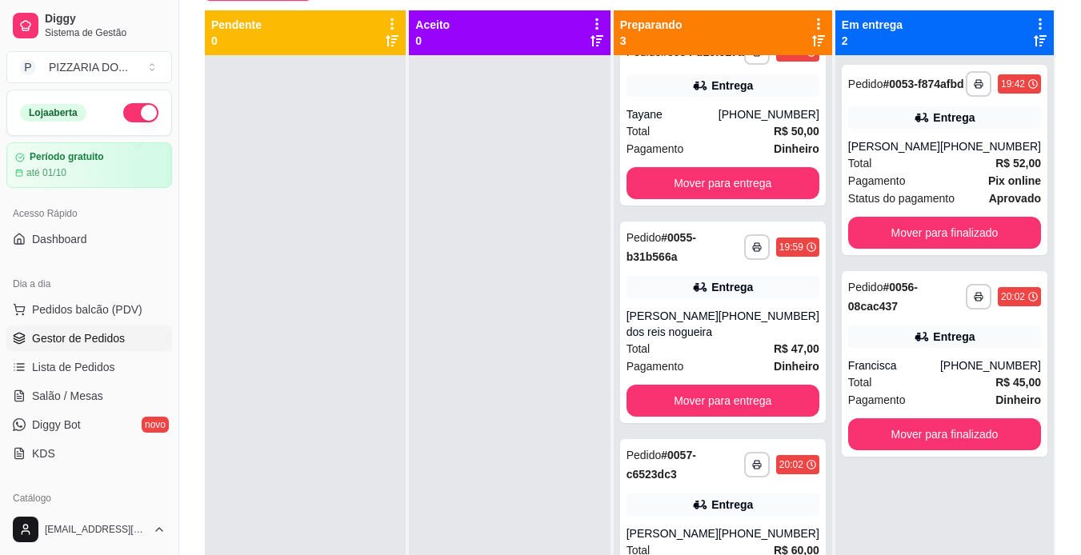
scroll to position [0, 0]
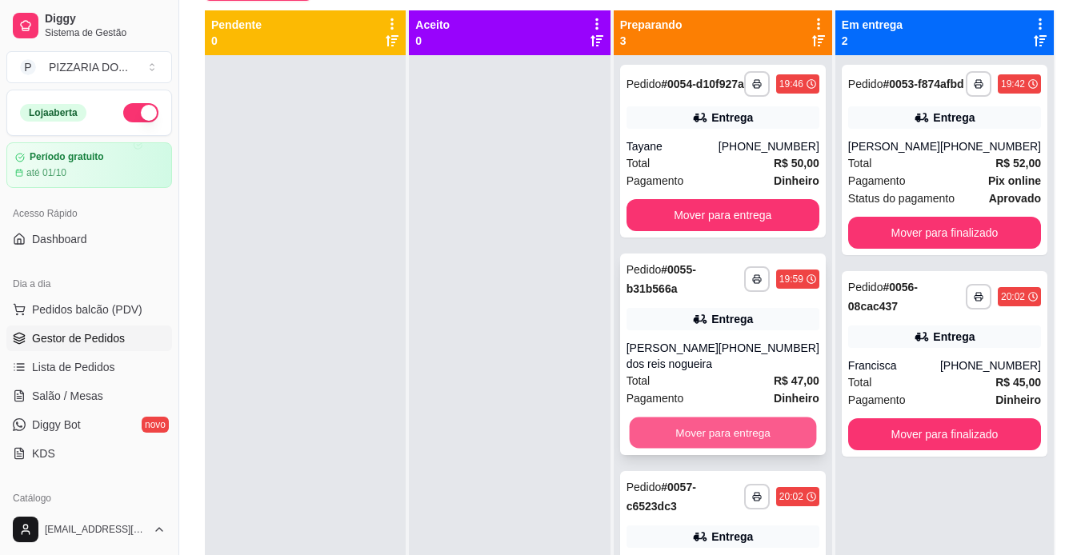
click at [772, 435] on button "Mover para entrega" at bounding box center [722, 433] width 187 height 31
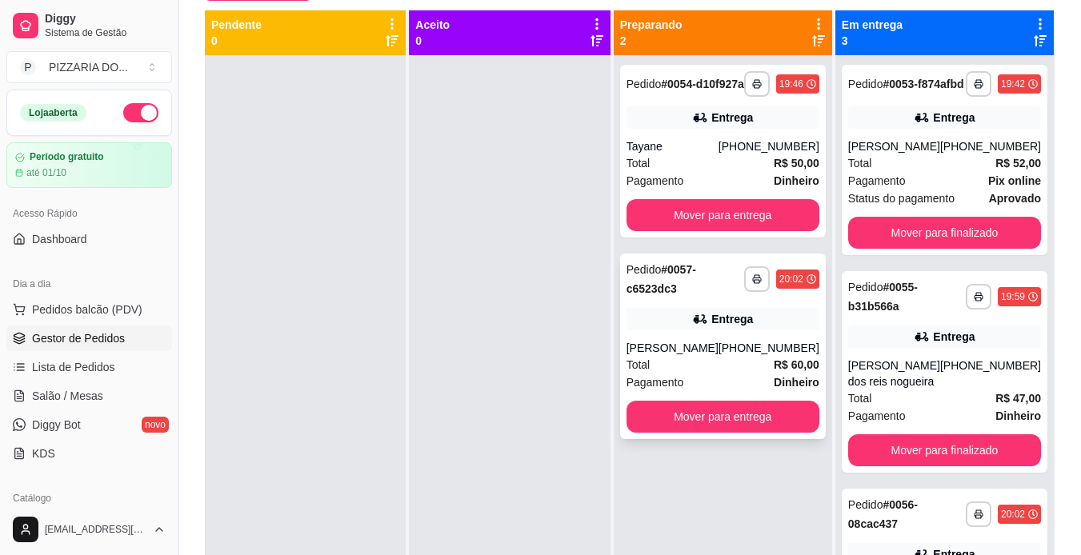
click at [684, 356] on div "[PERSON_NAME]" at bounding box center [673, 348] width 92 height 16
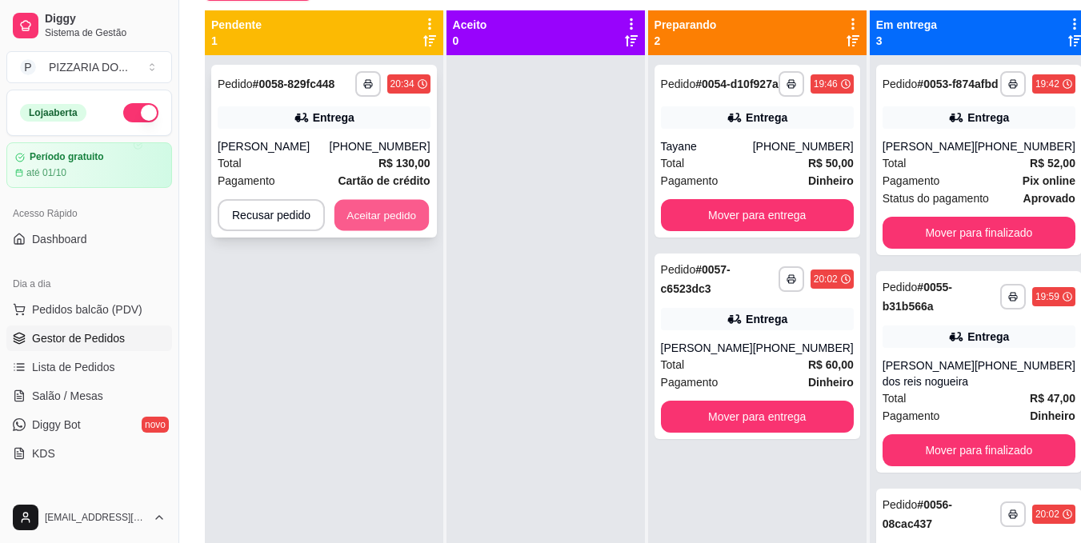
click at [371, 218] on button "Aceitar pedido" at bounding box center [382, 215] width 94 height 31
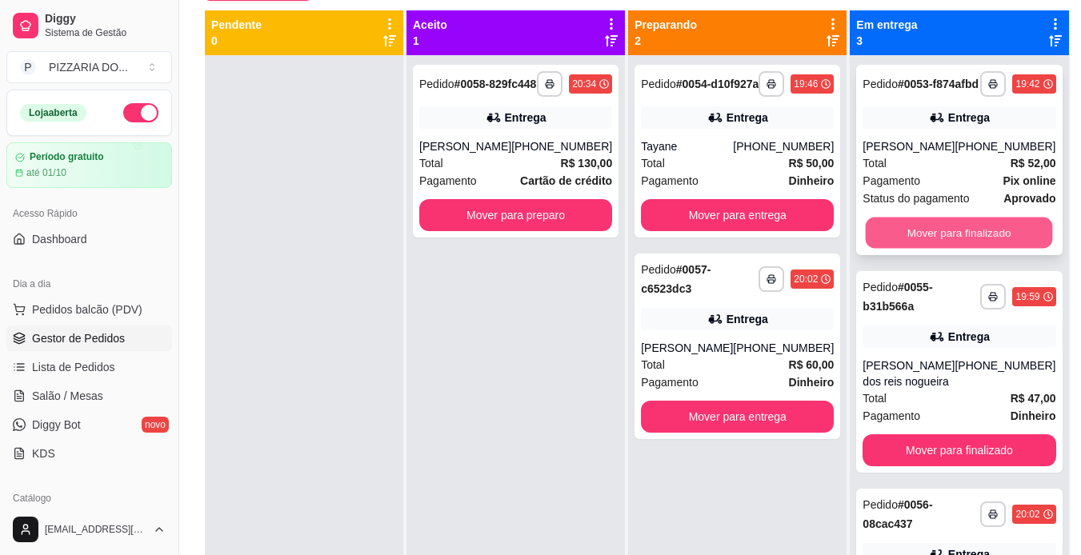
click at [872, 241] on button "Mover para finalizado" at bounding box center [959, 233] width 187 height 31
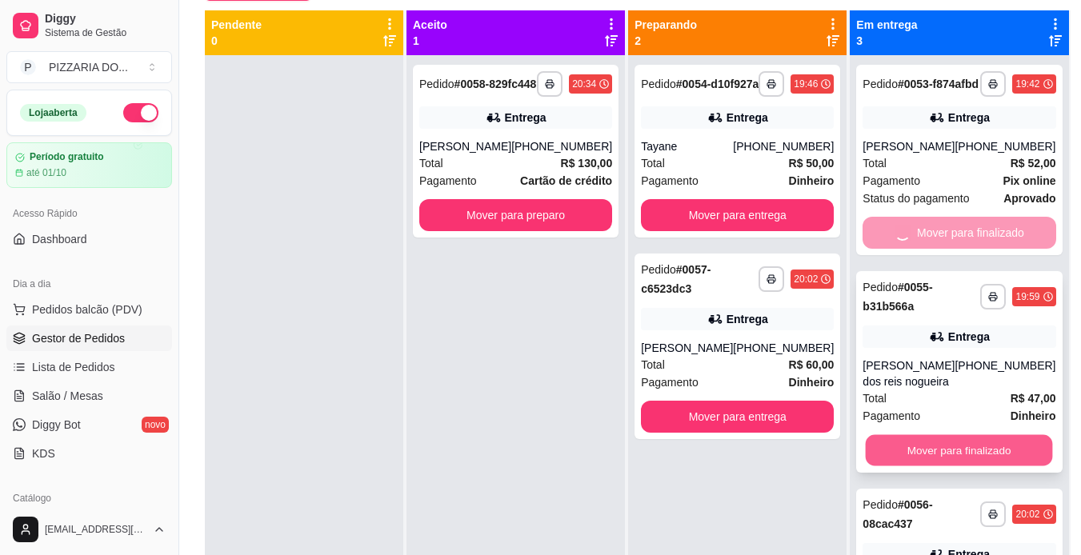
click at [895, 459] on div "**********" at bounding box center [959, 332] width 219 height 555
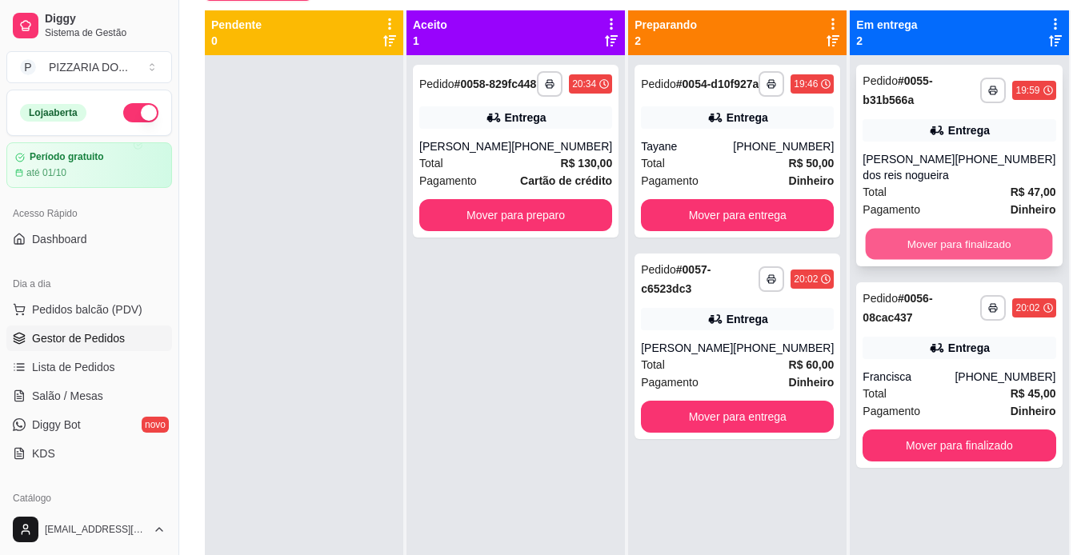
click at [929, 232] on button "Mover para finalizado" at bounding box center [959, 244] width 187 height 31
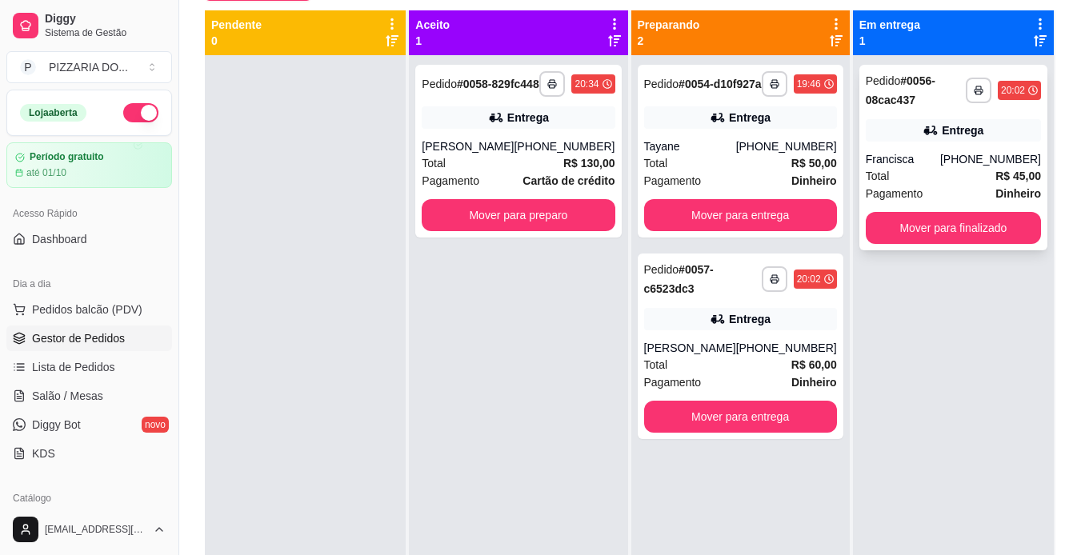
click at [930, 445] on div "**********" at bounding box center [953, 332] width 201 height 555
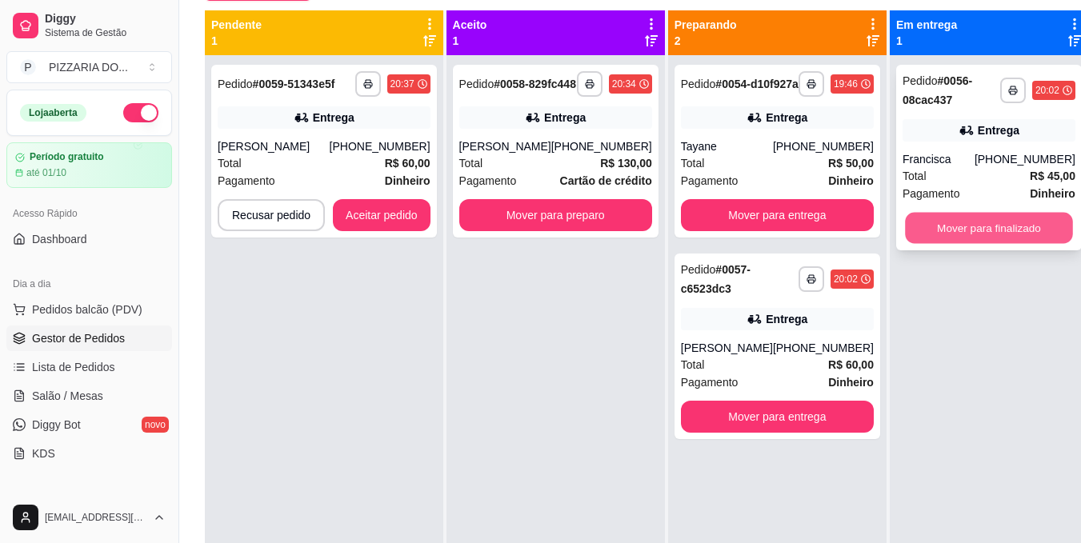
click at [905, 229] on button "Mover para finalizado" at bounding box center [989, 228] width 168 height 31
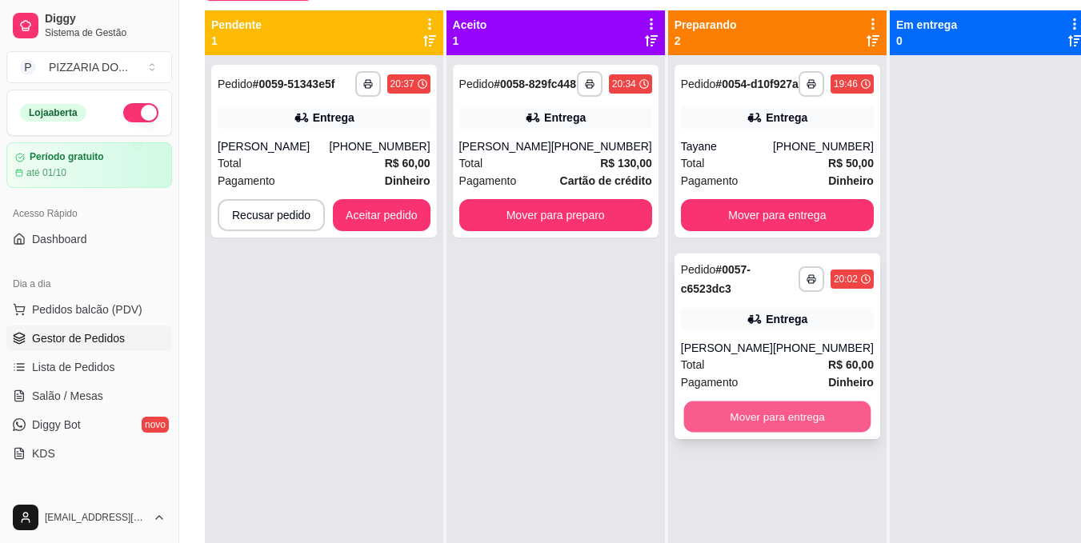
click at [719, 433] on button "Mover para entrega" at bounding box center [777, 417] width 187 height 31
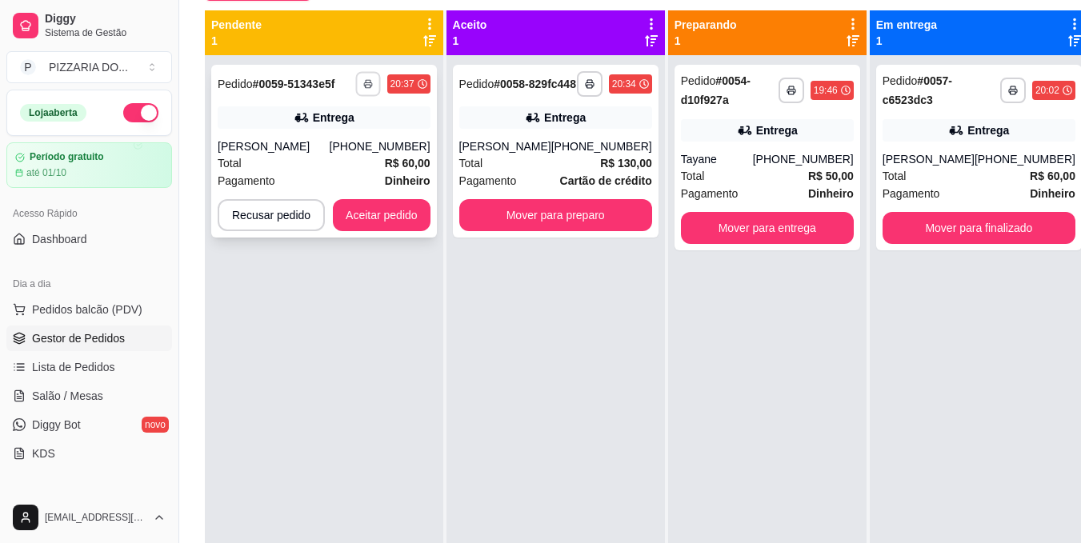
click at [362, 90] on button "button" at bounding box center [367, 83] width 25 height 25
click at [338, 134] on button "IMPRESSORA" at bounding box center [323, 139] width 112 height 25
click at [366, 226] on button "Aceitar pedido" at bounding box center [382, 215] width 94 height 31
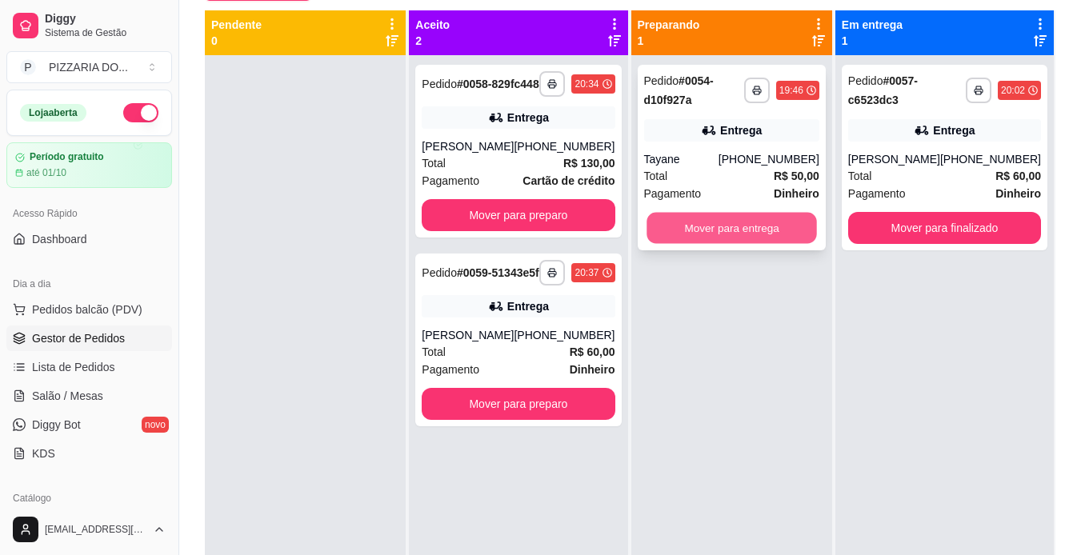
click at [721, 231] on button "Mover para entrega" at bounding box center [732, 228] width 170 height 31
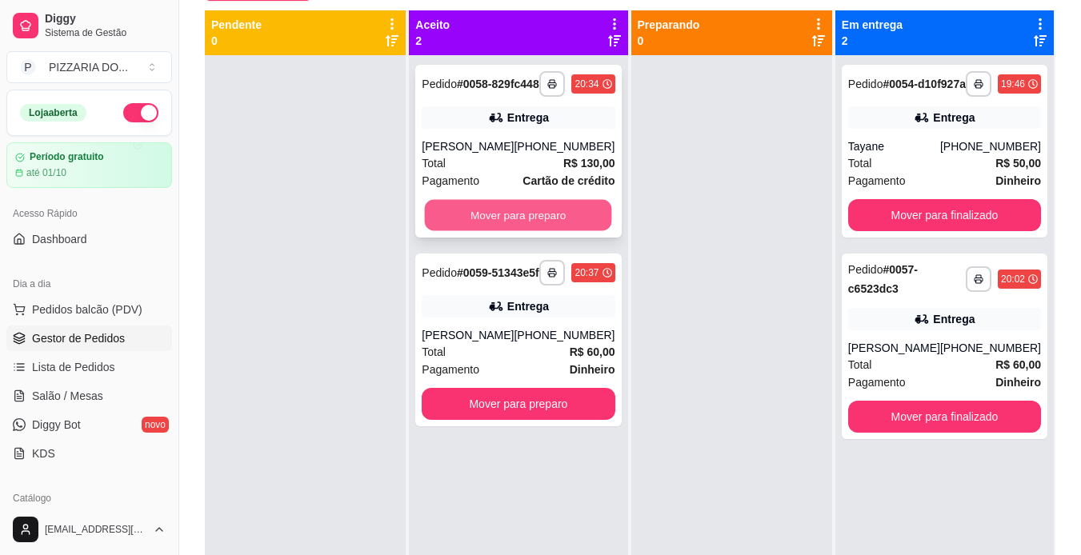
click at [567, 231] on button "Mover para preparo" at bounding box center [518, 215] width 187 height 31
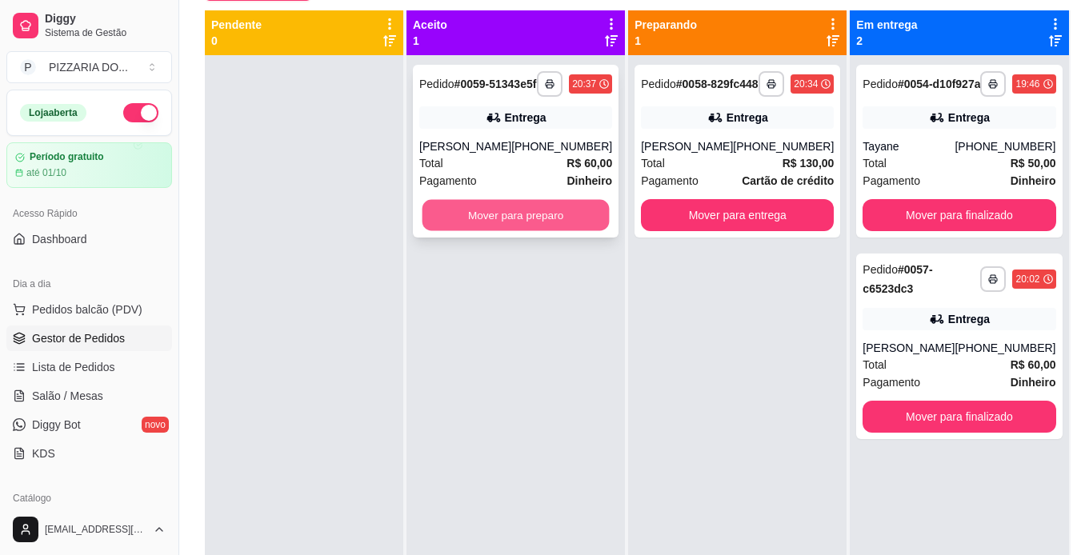
click at [531, 231] on button "Mover para preparo" at bounding box center [516, 215] width 187 height 31
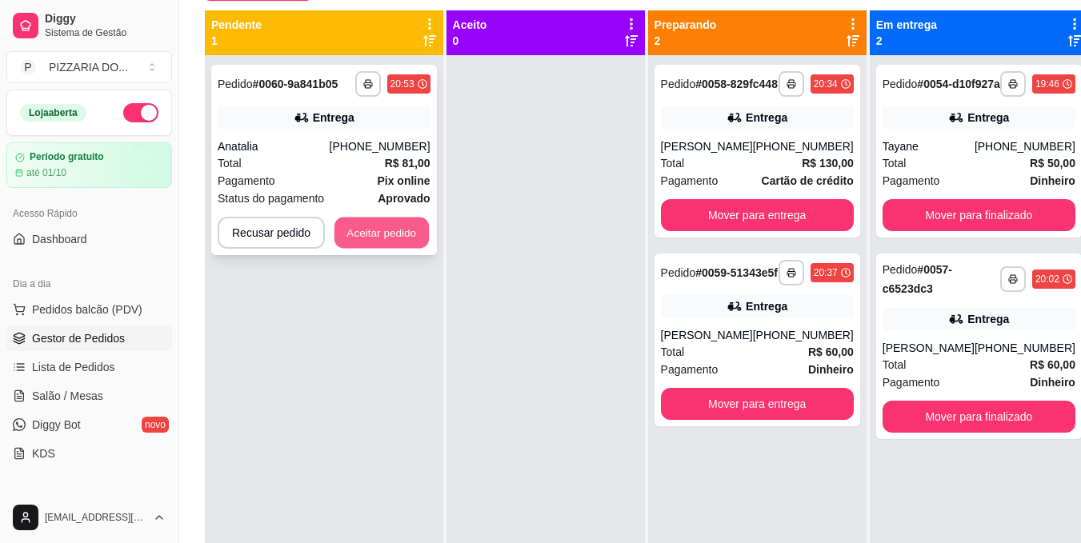
click at [374, 233] on button "Aceitar pedido" at bounding box center [382, 233] width 94 height 31
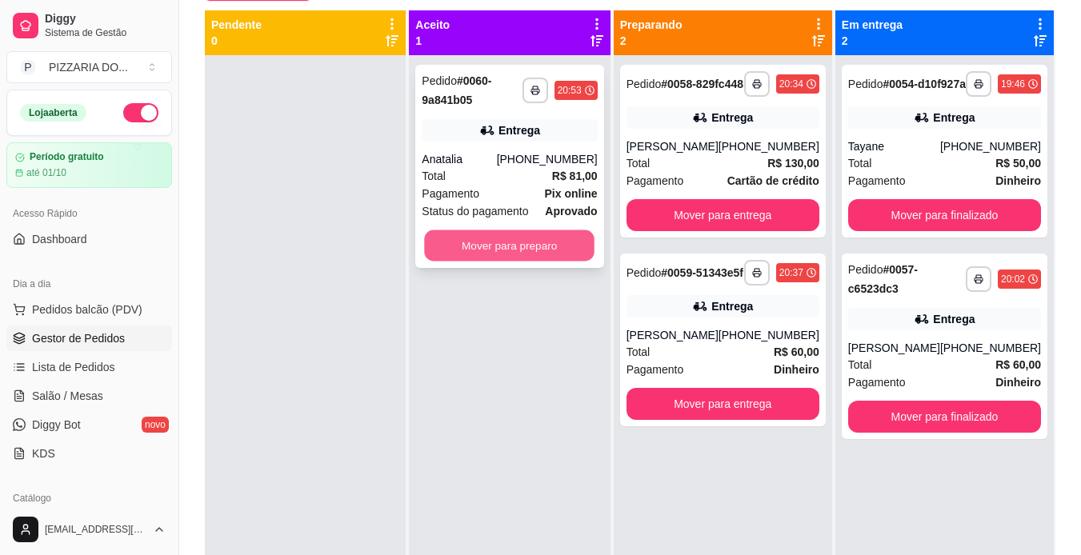
click at [546, 252] on button "Mover para preparo" at bounding box center [510, 246] width 170 height 31
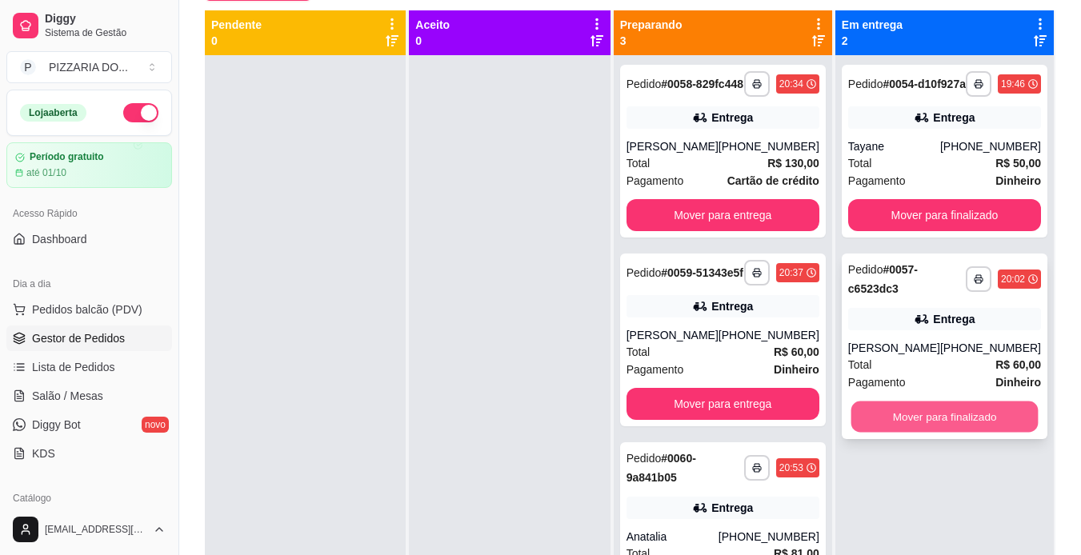
click at [931, 433] on button "Mover para finalizado" at bounding box center [944, 417] width 187 height 31
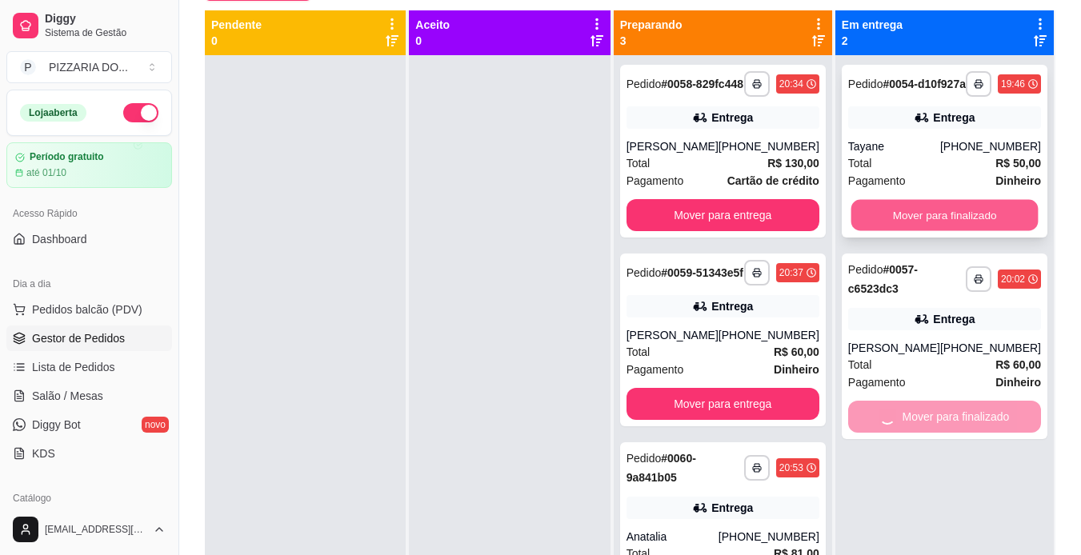
click at [957, 228] on button "Mover para finalizado" at bounding box center [944, 215] width 187 height 31
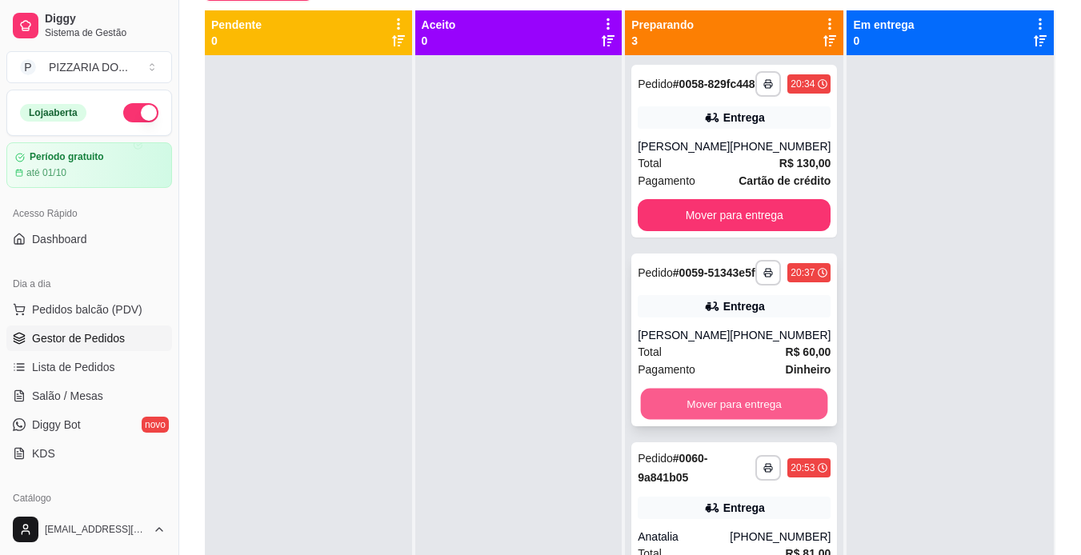
click at [740, 420] on button "Mover para entrega" at bounding box center [734, 404] width 187 height 31
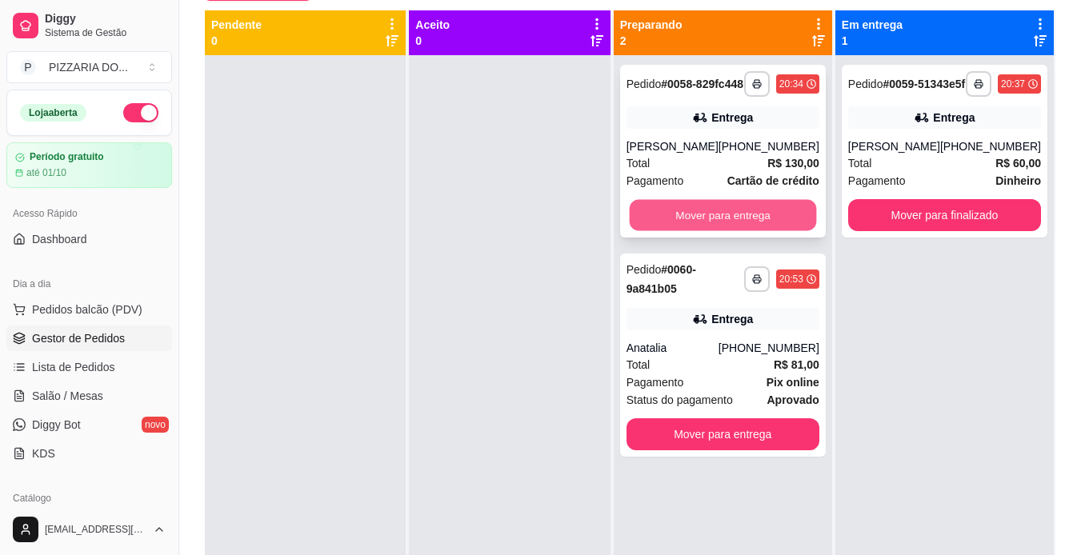
click at [719, 231] on button "Mover para entrega" at bounding box center [722, 215] width 187 height 31
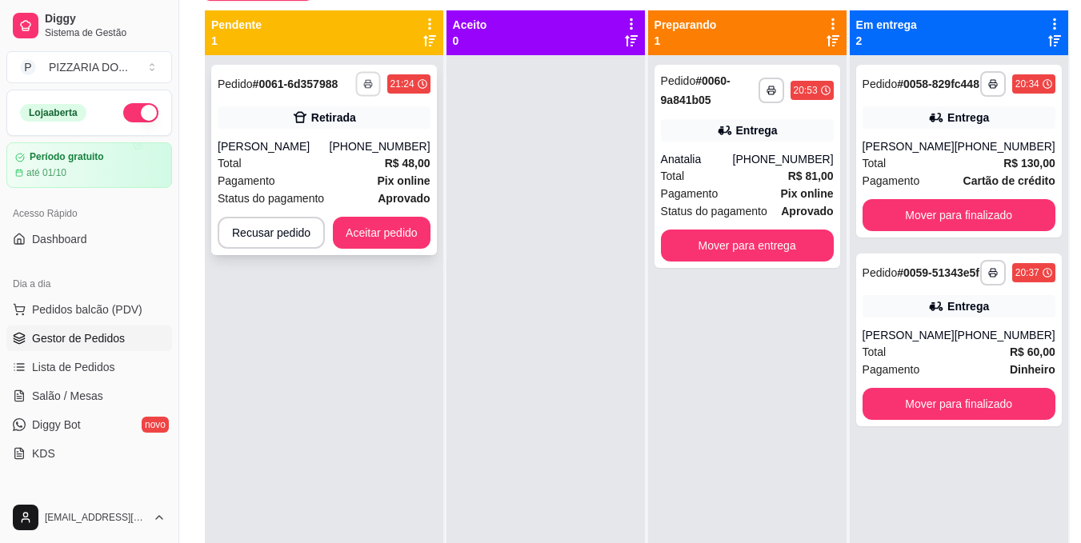
click at [369, 81] on icon "button" at bounding box center [368, 84] width 10 height 10
click at [335, 137] on button "IMPRESSORA" at bounding box center [323, 139] width 112 height 25
click at [364, 86] on icon "button" at bounding box center [368, 84] width 8 height 3
click at [334, 137] on button "IMPRESSORA" at bounding box center [324, 140] width 116 height 26
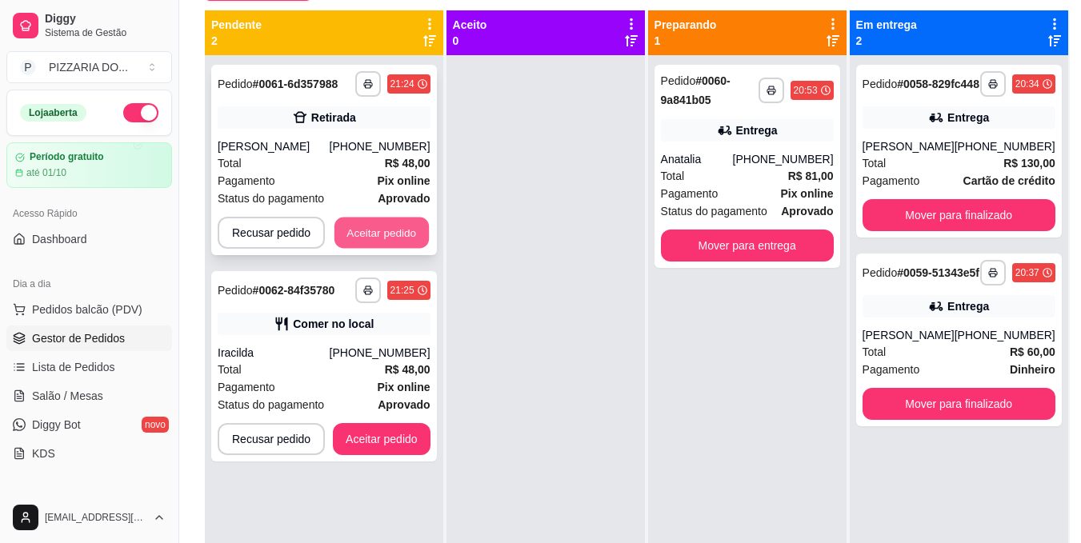
click at [356, 231] on button "Aceitar pedido" at bounding box center [382, 233] width 94 height 31
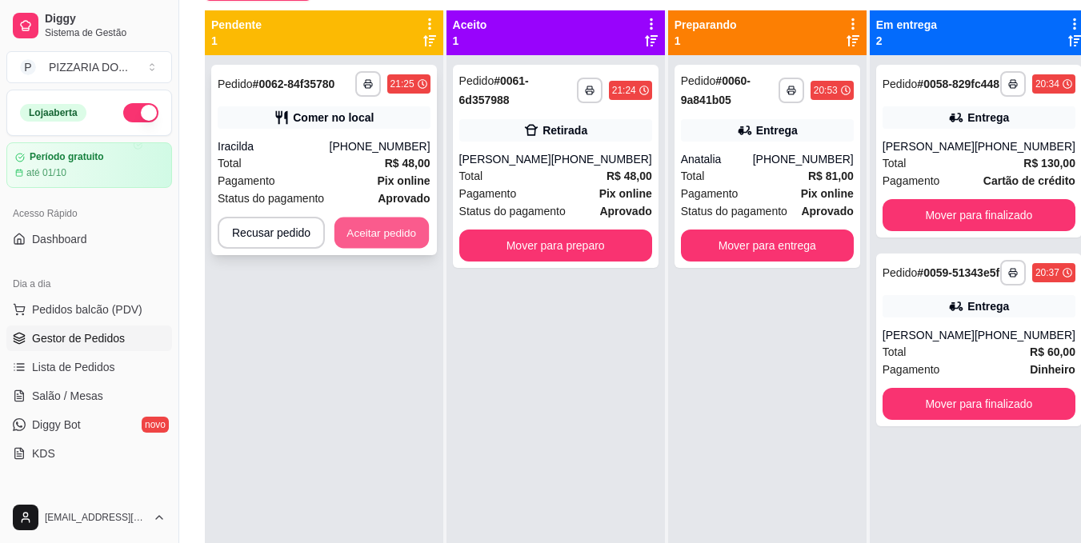
click at [377, 234] on button "Aceitar pedido" at bounding box center [382, 233] width 94 height 31
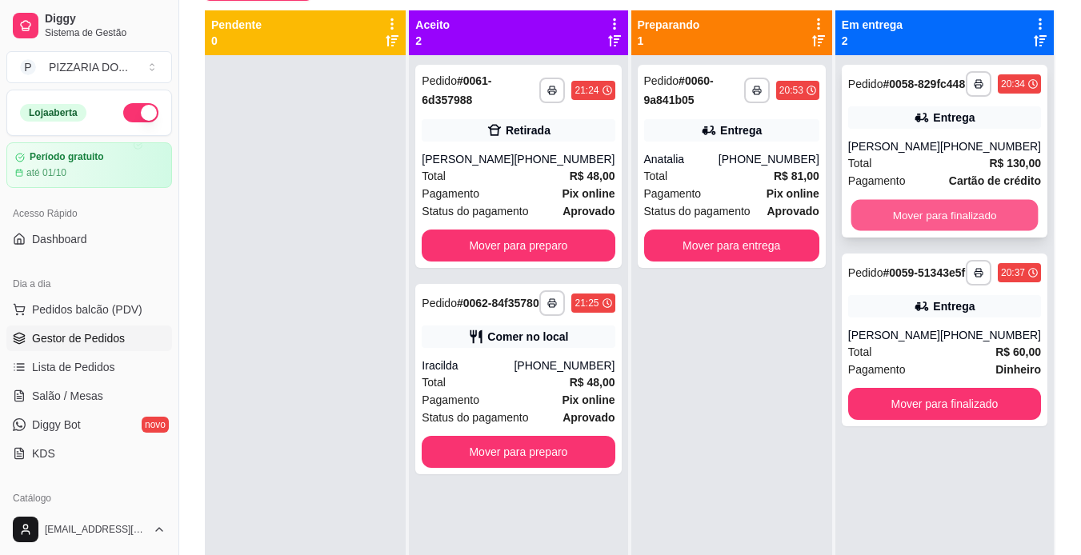
click at [960, 225] on button "Mover para finalizado" at bounding box center [944, 215] width 187 height 31
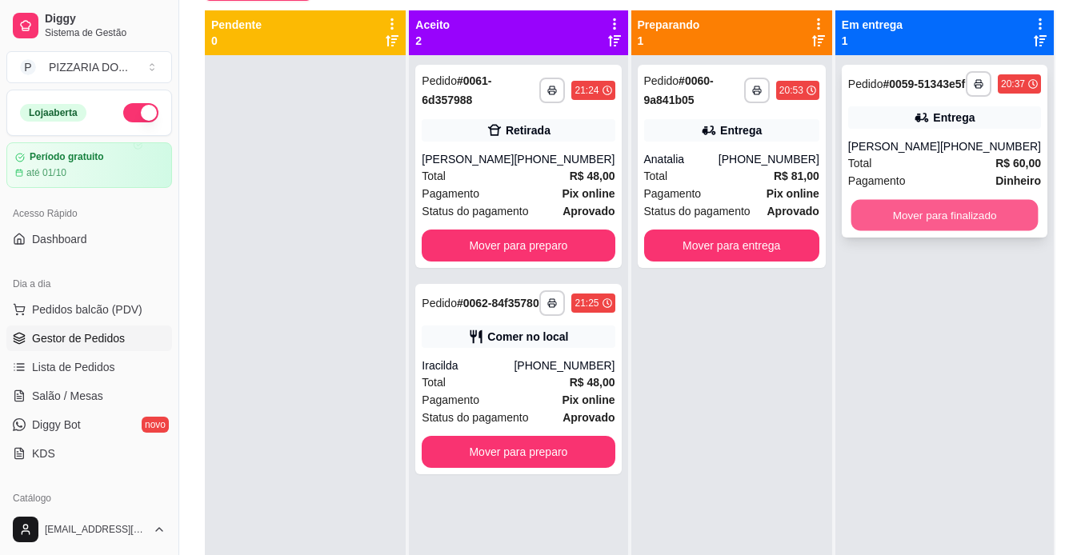
click at [920, 231] on button "Mover para finalizado" at bounding box center [944, 215] width 187 height 31
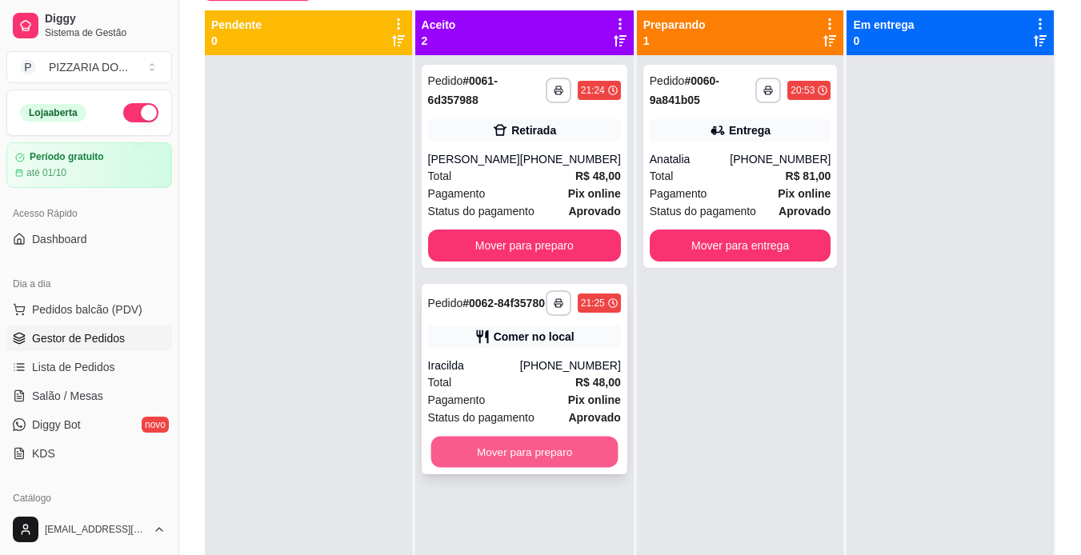
click at [543, 464] on button "Mover para preparo" at bounding box center [524, 452] width 187 height 31
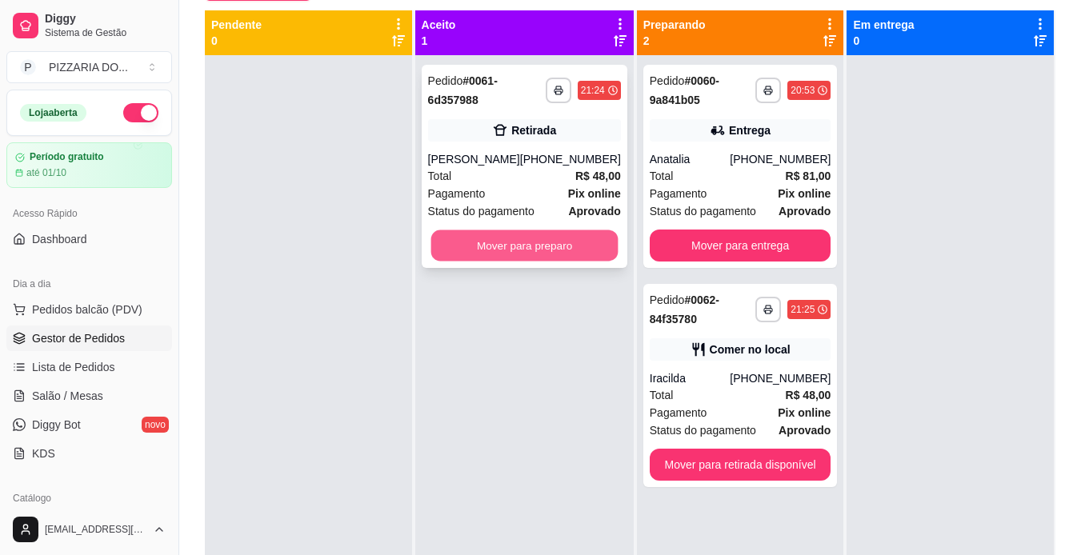
click at [527, 240] on button "Mover para preparo" at bounding box center [524, 246] width 187 height 31
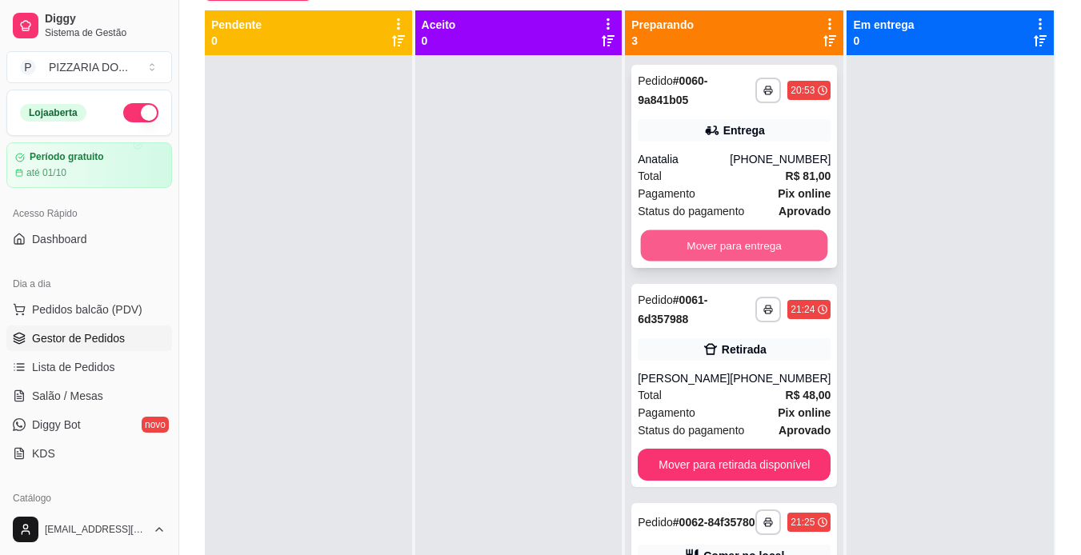
click at [707, 258] on button "Mover para entrega" at bounding box center [734, 246] width 187 height 31
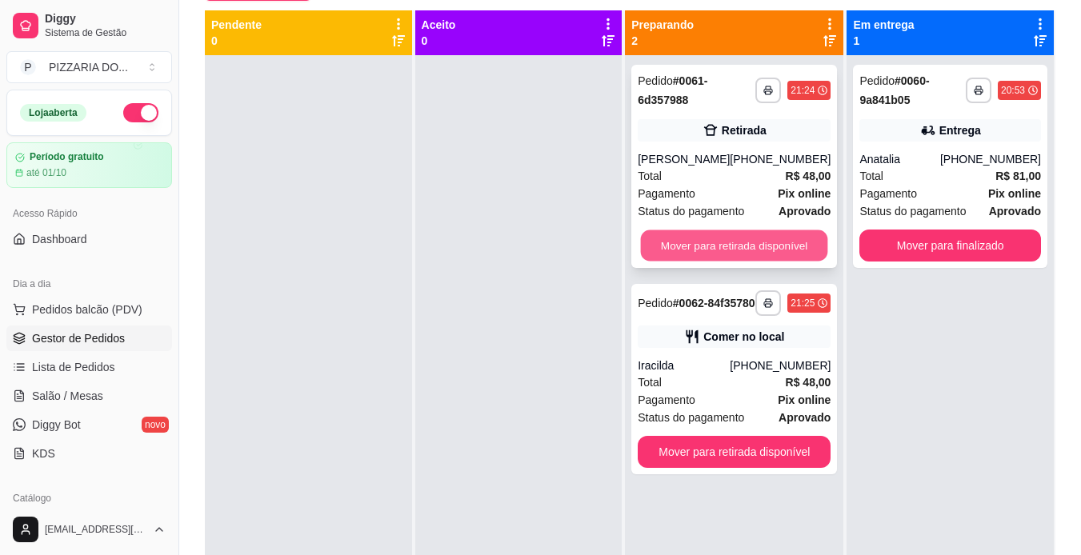
click at [676, 245] on button "Mover para retirada disponível" at bounding box center [734, 246] width 187 height 31
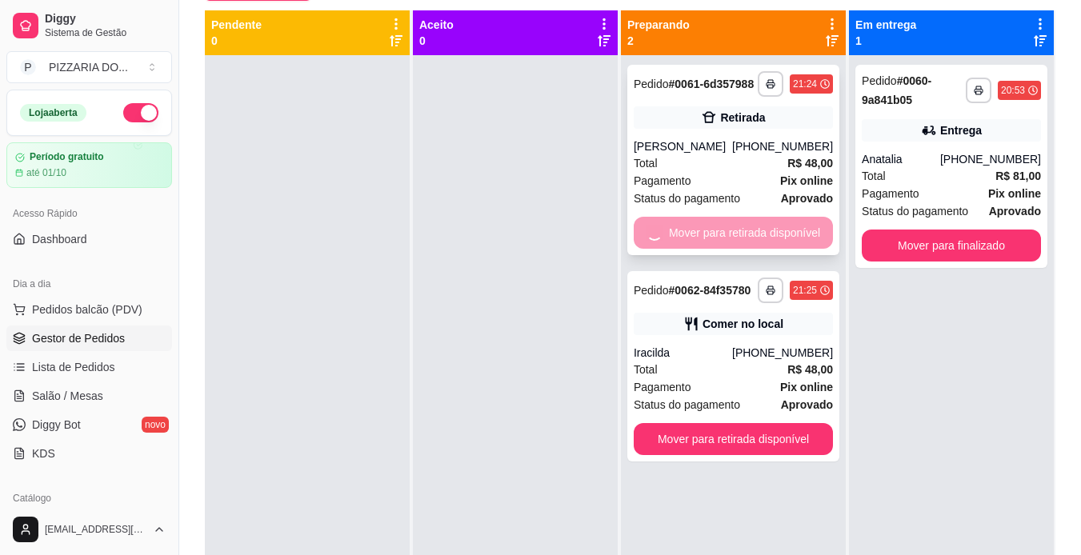
click at [676, 245] on div "Mover para retirada disponível" at bounding box center [733, 233] width 199 height 32
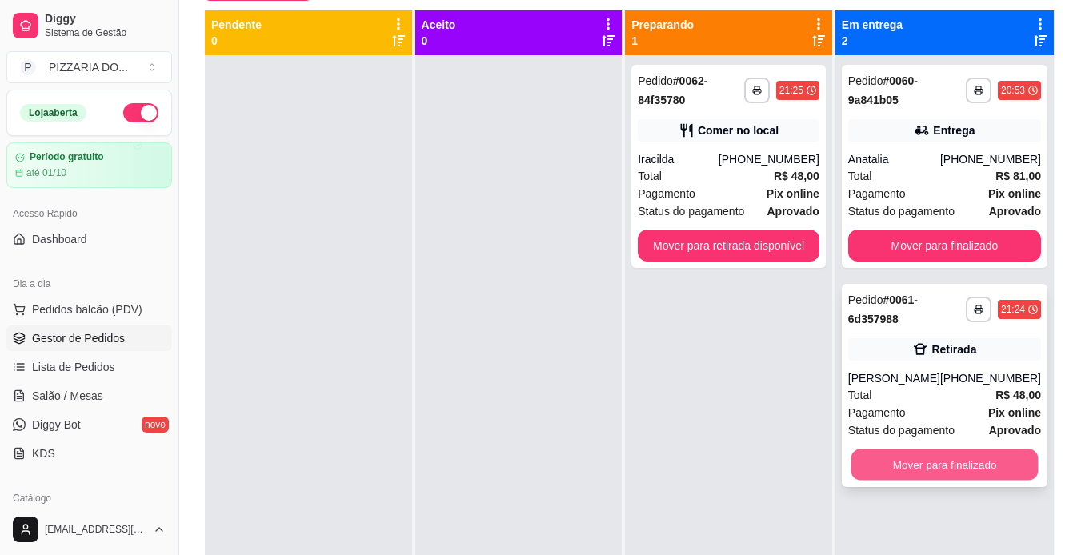
click at [957, 471] on button "Mover para finalizado" at bounding box center [944, 465] width 187 height 31
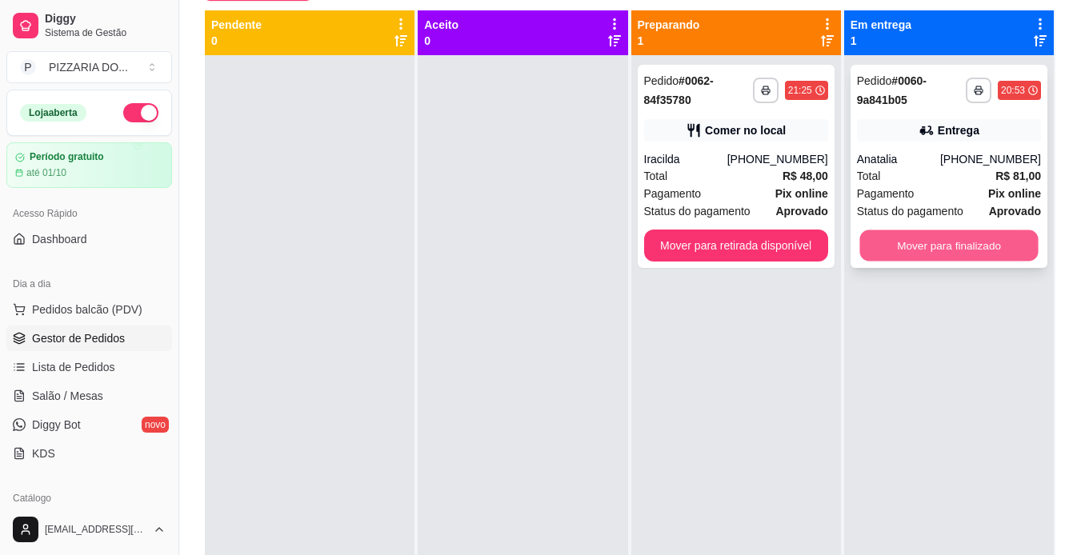
click at [946, 243] on button "Mover para finalizado" at bounding box center [949, 246] width 178 height 31
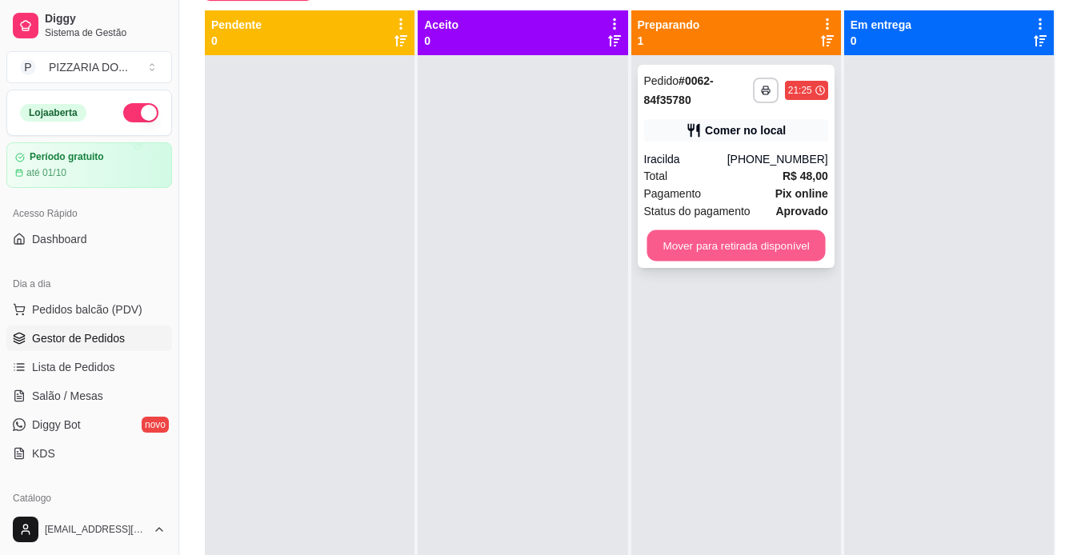
click at [734, 250] on button "Mover para retirada disponível" at bounding box center [736, 246] width 178 height 31
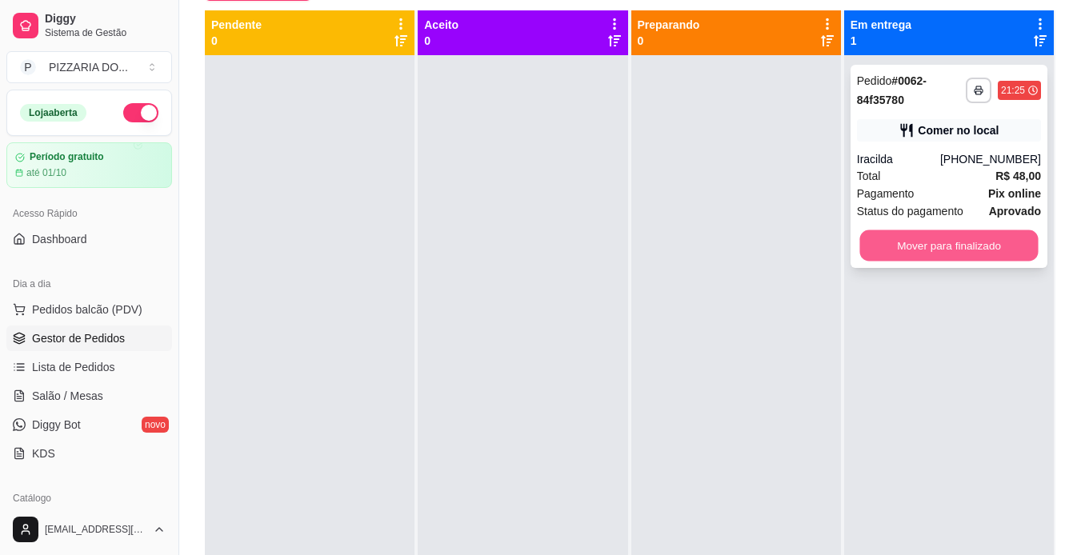
click at [919, 253] on button "Mover para finalizado" at bounding box center [949, 246] width 178 height 31
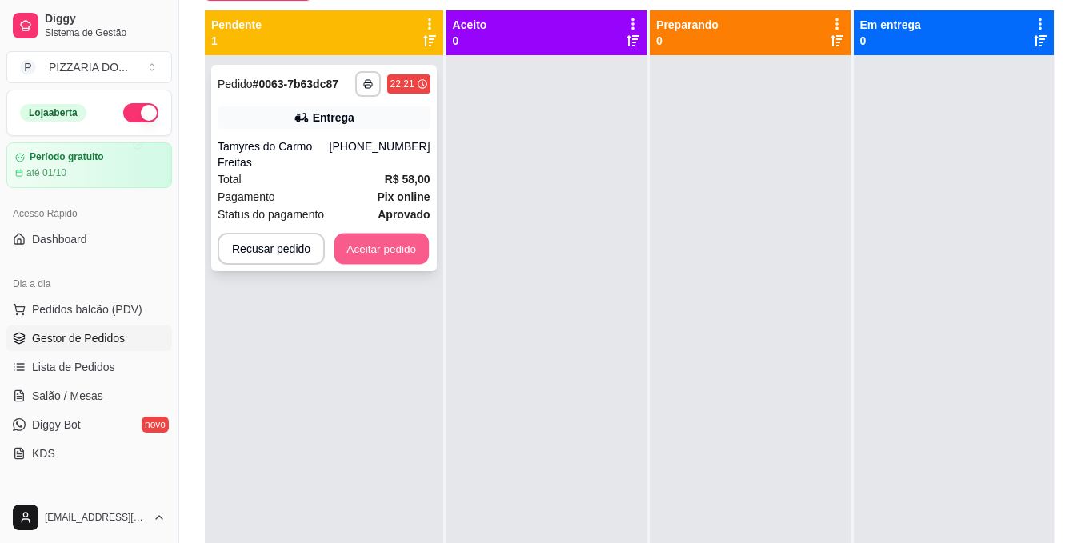
click at [396, 235] on button "Aceitar pedido" at bounding box center [382, 249] width 94 height 31
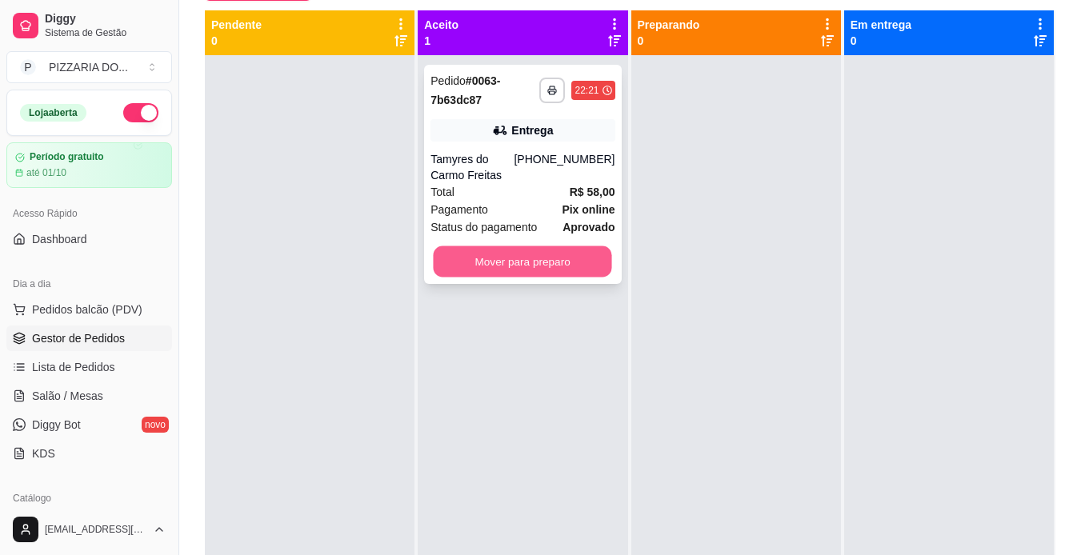
click at [468, 260] on button "Mover para preparo" at bounding box center [523, 262] width 178 height 31
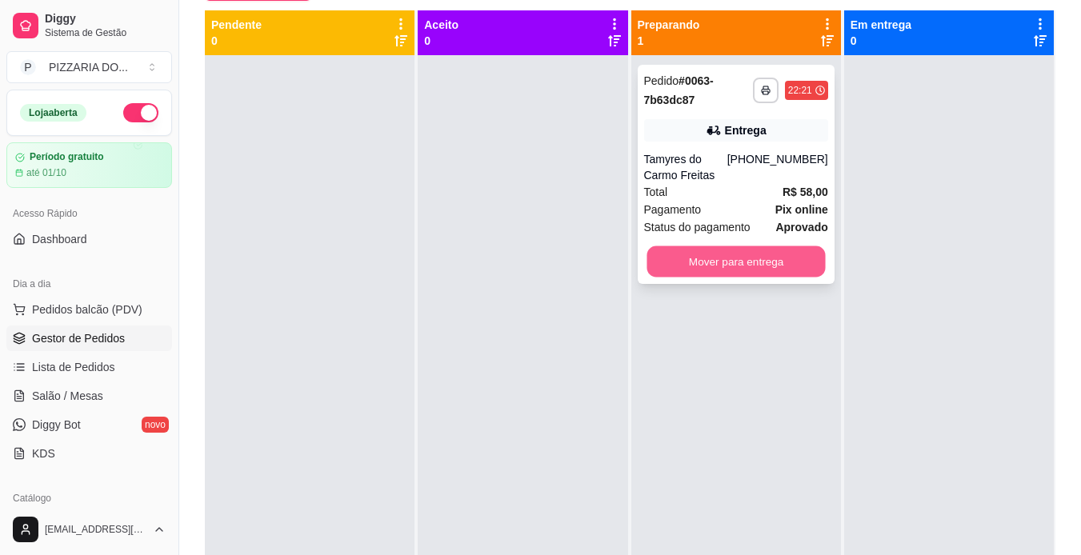
click at [718, 259] on button "Mover para entrega" at bounding box center [736, 262] width 178 height 31
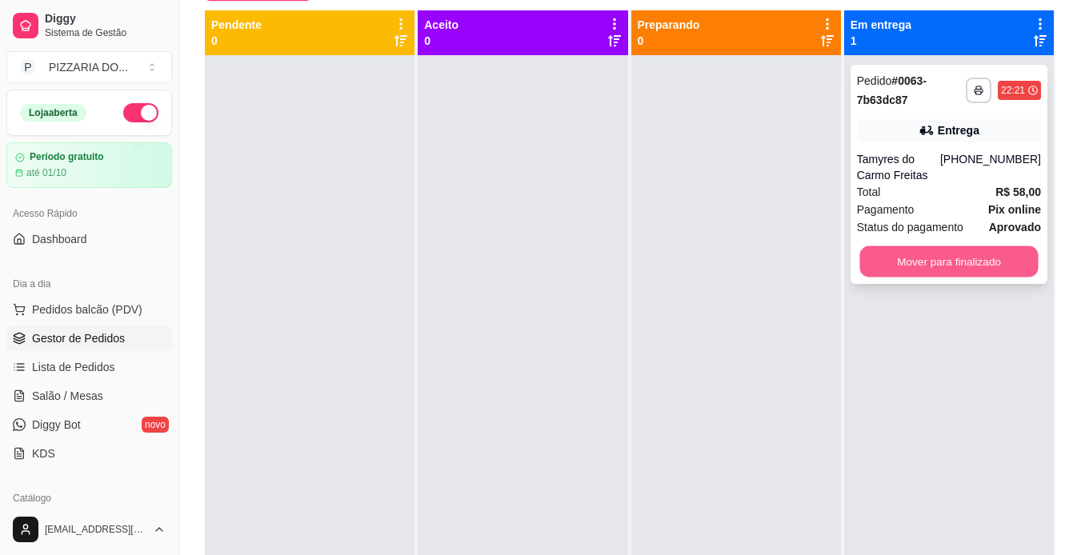
click at [931, 267] on button "Mover para finalizado" at bounding box center [949, 262] width 178 height 31
